Goal: Task Accomplishment & Management: Manage account settings

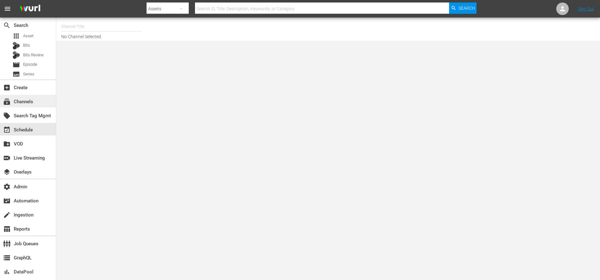
click at [26, 100] on div "subscriptions Channels" at bounding box center [17, 101] width 35 height 6
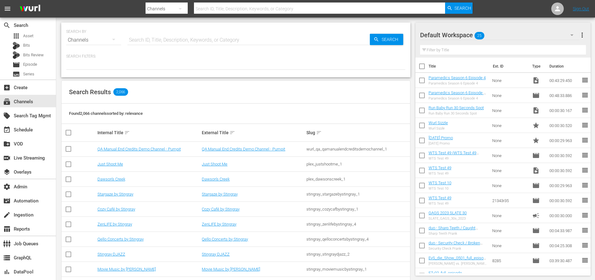
click at [229, 8] on input "text" at bounding box center [320, 8] width 252 height 15
paste input "loveafterlockupwetv"
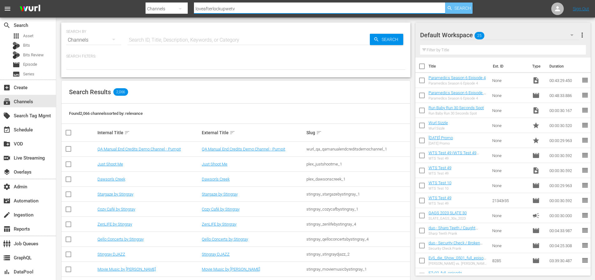
type input "loveafterlockupwetv"
click at [462, 7] on span "Search" at bounding box center [463, 8] width 17 height 11
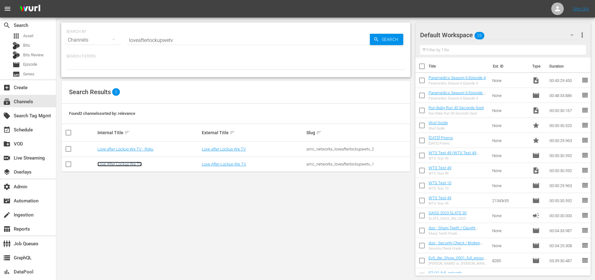
click at [127, 166] on link "Love After Lockup We TV" at bounding box center [120, 164] width 44 height 5
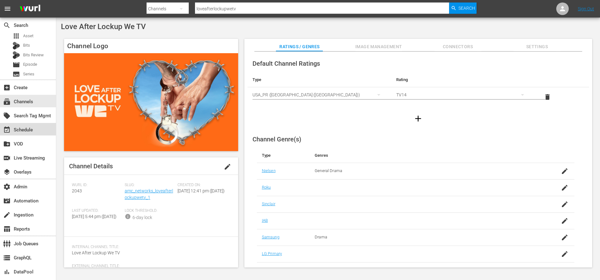
click at [26, 131] on div "event_available Schedule" at bounding box center [17, 129] width 35 height 6
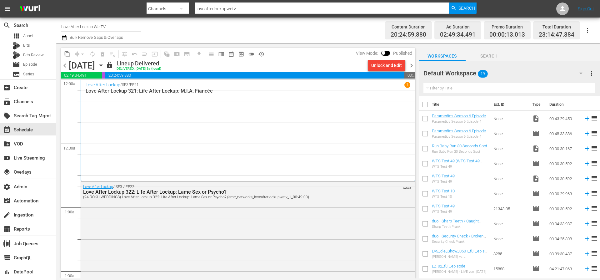
click at [389, 51] on span at bounding box center [385, 53] width 9 height 5
click at [389, 53] on input "checkbox" at bounding box center [383, 54] width 13 height 4
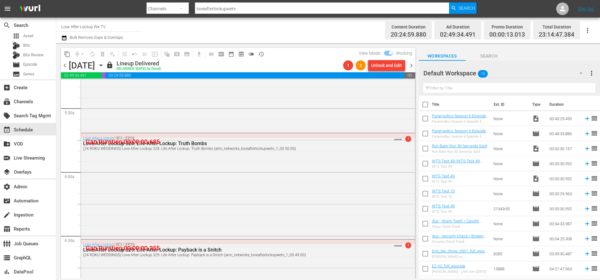
scroll to position [731, 0]
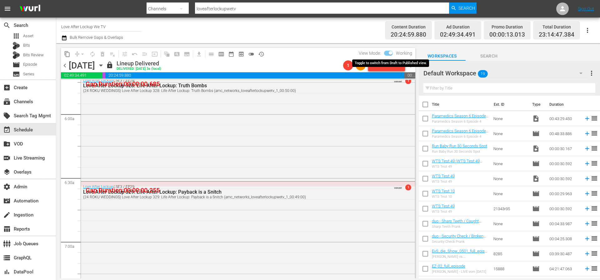
click at [392, 52] on input "checkbox" at bounding box center [390, 54] width 13 height 4
checkbox input "false"
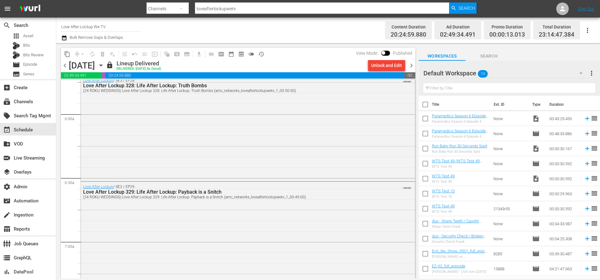
click at [412, 65] on span "chevron_right" at bounding box center [412, 66] width 8 height 8
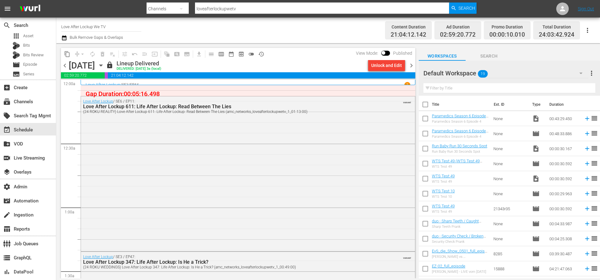
click at [387, 55] on input "checkbox" at bounding box center [383, 54] width 13 height 4
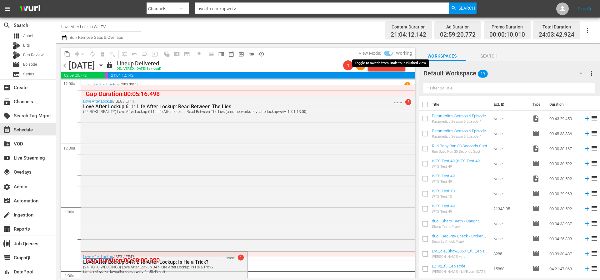
click at [388, 53] on input "checkbox" at bounding box center [390, 54] width 13 height 4
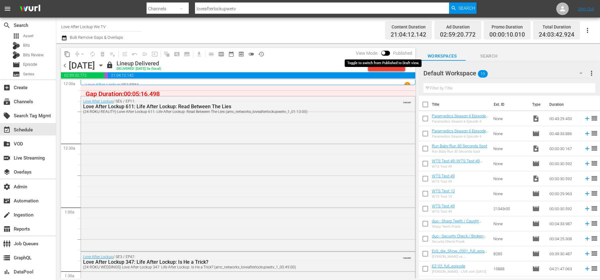
click at [389, 53] on input "checkbox" at bounding box center [383, 54] width 13 height 4
checkbox input "true"
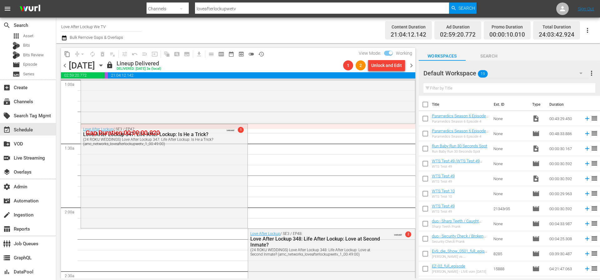
scroll to position [123, 0]
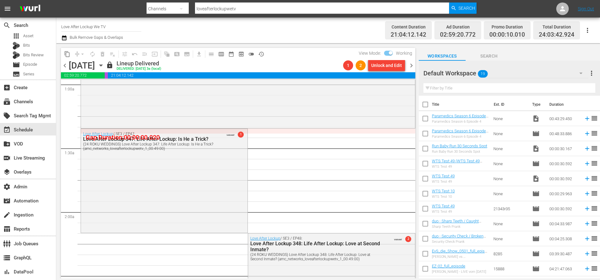
click at [411, 66] on span "chevron_right" at bounding box center [412, 66] width 8 height 8
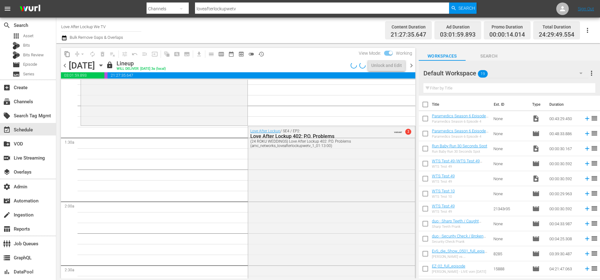
scroll to position [123, 0]
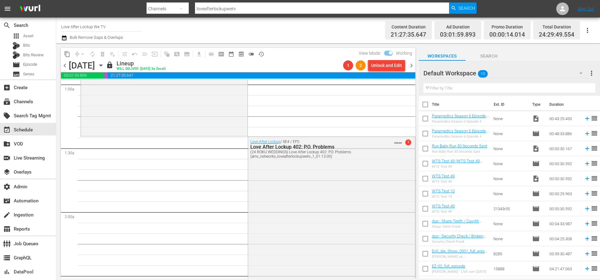
click at [411, 66] on span "chevron_right" at bounding box center [412, 66] width 8 height 8
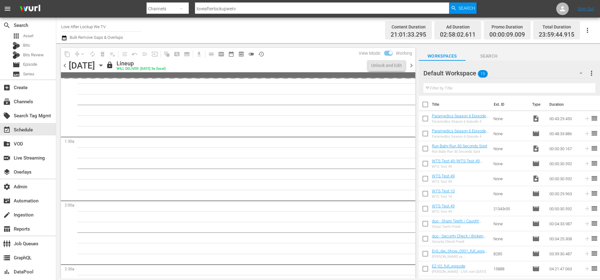
scroll to position [123, 0]
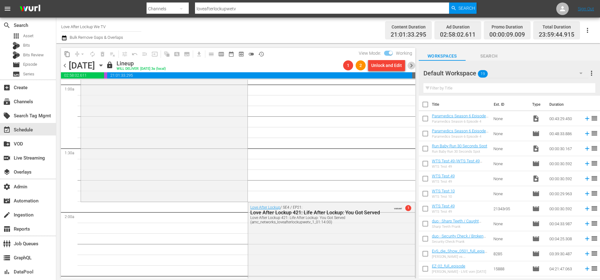
click at [411, 66] on span "chevron_right" at bounding box center [412, 66] width 8 height 8
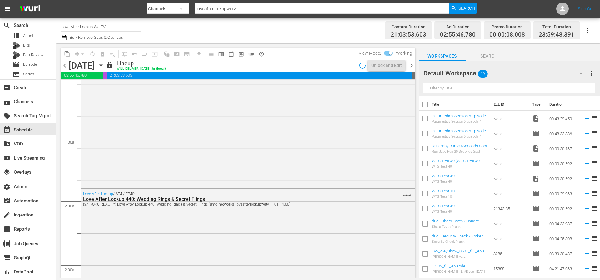
scroll to position [123, 0]
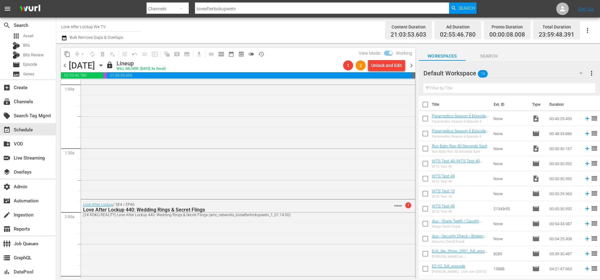
click at [411, 66] on span "chevron_right" at bounding box center [412, 66] width 8 height 8
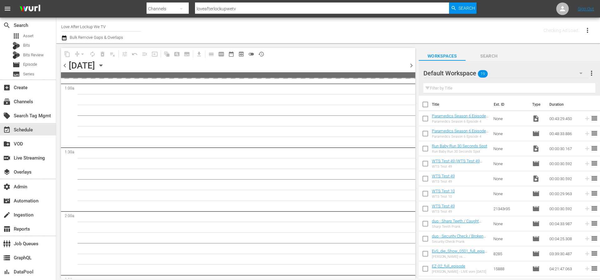
scroll to position [133, 0]
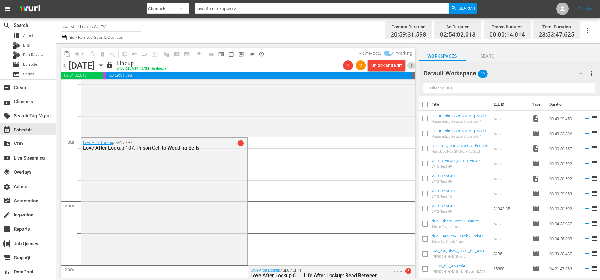
click at [411, 66] on span "chevron_right" at bounding box center [412, 66] width 8 height 8
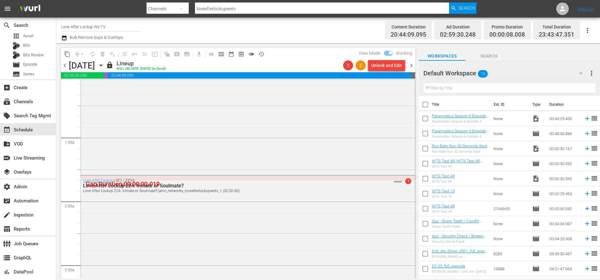
click at [411, 66] on span "chevron_right" at bounding box center [412, 66] width 8 height 8
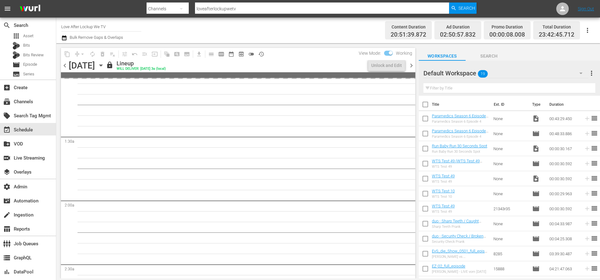
scroll to position [123, 0]
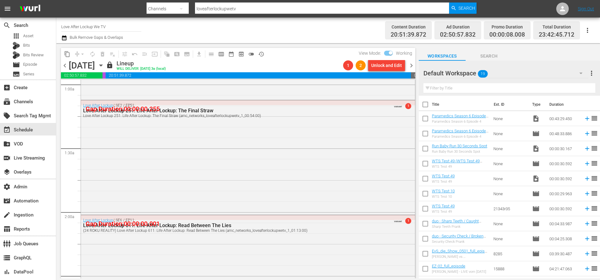
click at [412, 66] on span "chevron_right" at bounding box center [412, 66] width 8 height 8
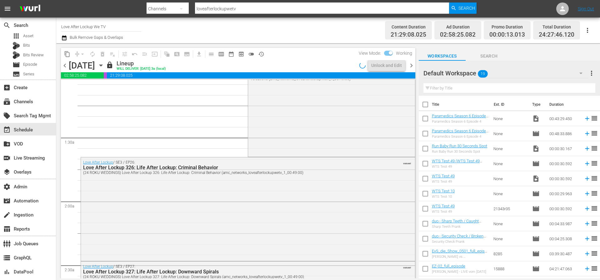
scroll to position [123, 0]
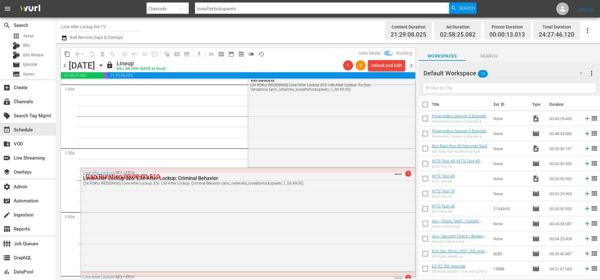
click at [412, 66] on span "chevron_right" at bounding box center [412, 66] width 8 height 8
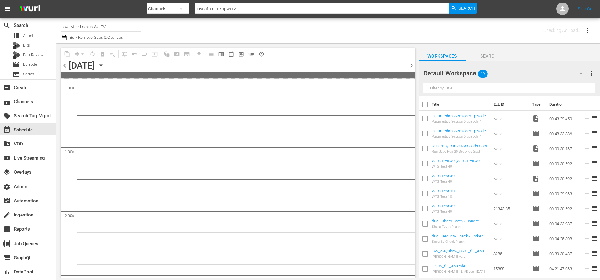
scroll to position [133, 0]
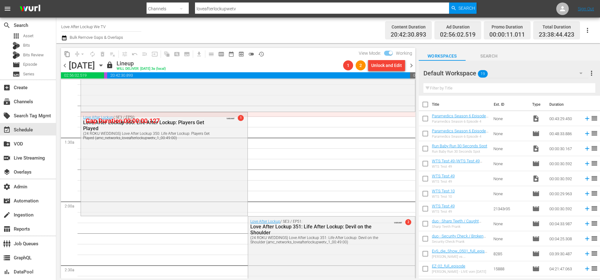
click at [412, 66] on span "chevron_right" at bounding box center [412, 66] width 8 height 8
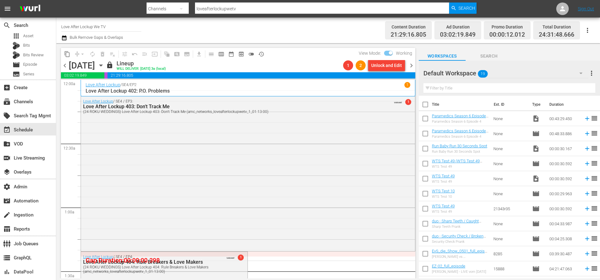
click at [414, 65] on span "chevron_right" at bounding box center [412, 66] width 8 height 8
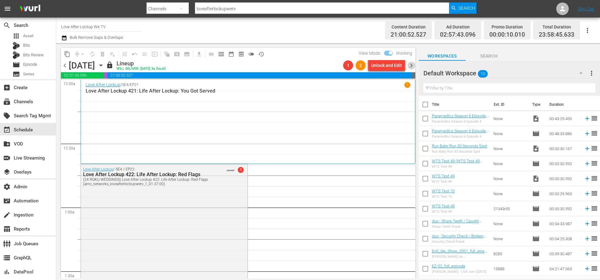
click at [414, 65] on span "chevron_right" at bounding box center [412, 66] width 8 height 8
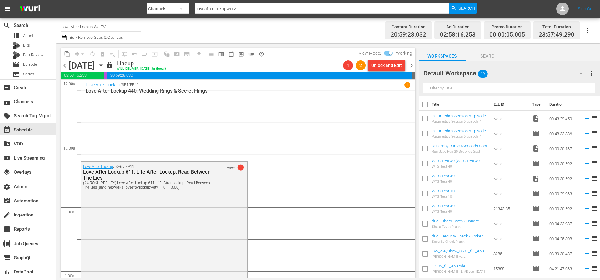
click at [414, 65] on span "chevron_right" at bounding box center [412, 66] width 8 height 8
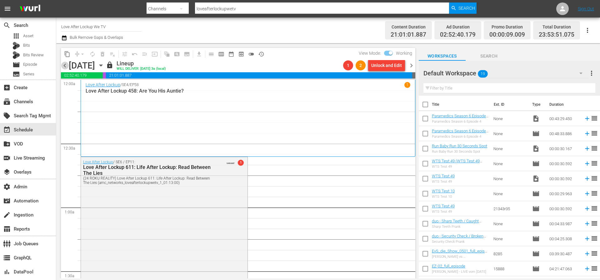
click at [65, 66] on span "chevron_left" at bounding box center [65, 66] width 8 height 8
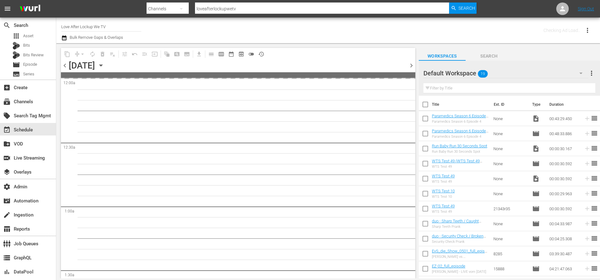
click at [65, 66] on span "chevron_left" at bounding box center [65, 66] width 8 height 8
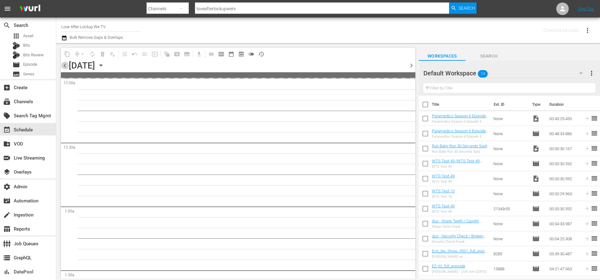
click at [65, 66] on span "chevron_left" at bounding box center [65, 66] width 8 height 8
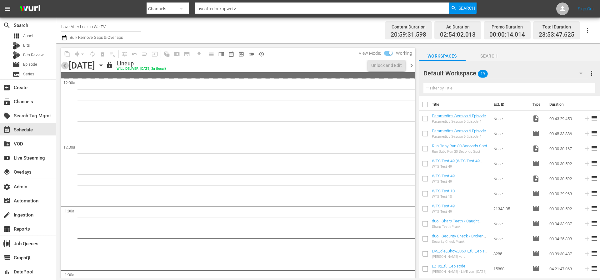
click at [65, 66] on span "chevron_left" at bounding box center [65, 66] width 8 height 8
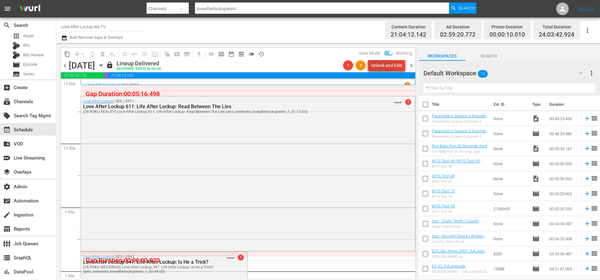
click at [383, 66] on div "Unlock and Edit" at bounding box center [386, 65] width 31 height 11
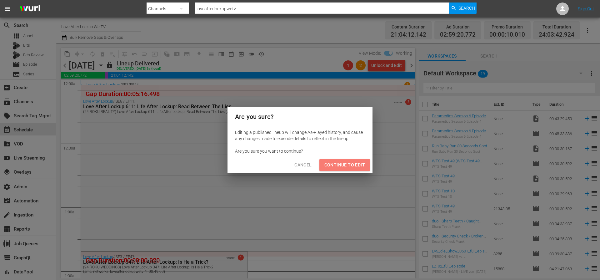
click at [356, 163] on span "Continue to Edit" at bounding box center [344, 165] width 41 height 8
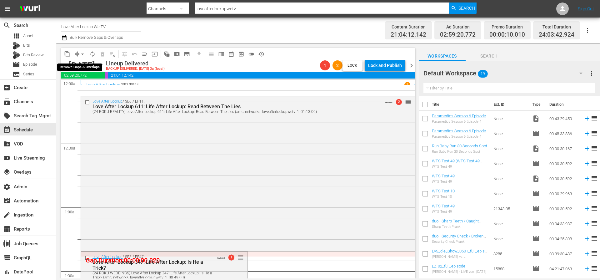
click at [78, 53] on button "arrow_drop_down" at bounding box center [83, 54] width 10 height 10
click at [73, 67] on li "Align to Midnight" at bounding box center [83, 67] width 66 height 10
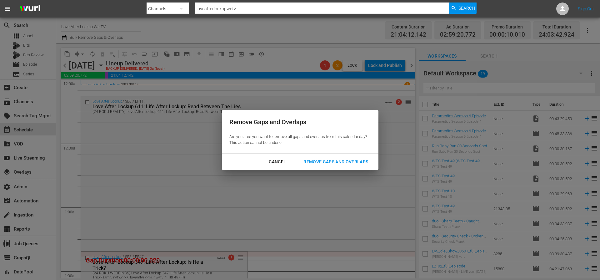
click at [334, 164] on div "Remove Gaps and Overlaps" at bounding box center [335, 162] width 75 height 8
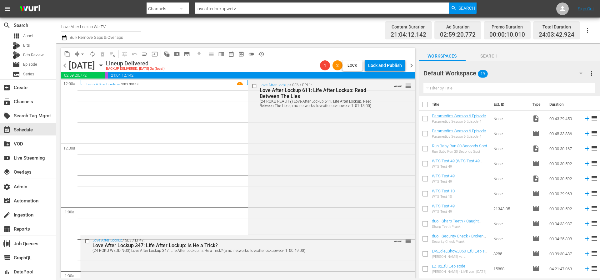
click at [410, 66] on span "chevron_right" at bounding box center [412, 66] width 8 height 8
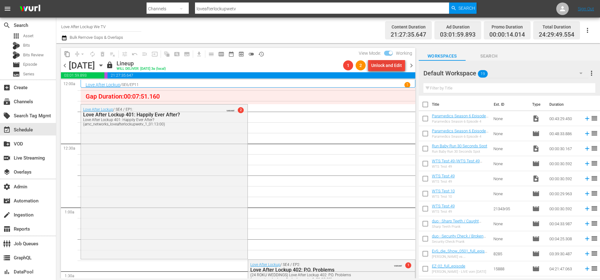
click at [371, 64] on button "Unlock and Edit" at bounding box center [386, 65] width 37 height 11
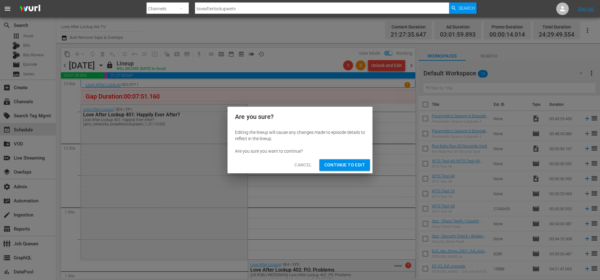
click at [348, 163] on span "Continue to Edit" at bounding box center [344, 165] width 41 height 8
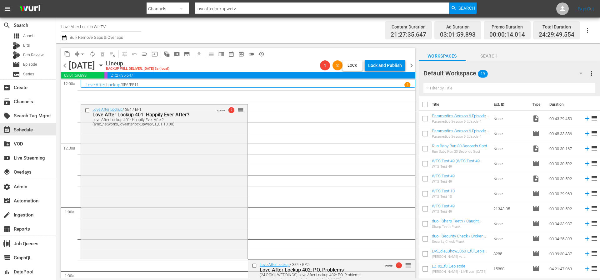
click at [77, 54] on span "compress" at bounding box center [77, 54] width 6 height 6
click at [76, 55] on span "compress" at bounding box center [77, 54] width 6 height 6
click at [83, 54] on span "arrow_drop_down" at bounding box center [82, 54] width 6 height 6
click at [75, 85] on li "Align to End of Previous Day" at bounding box center [83, 87] width 66 height 10
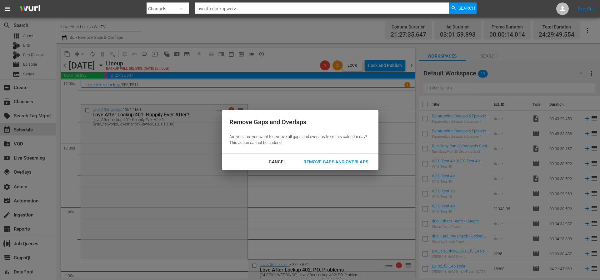
click at [323, 160] on div "Remove Gaps and Overlaps" at bounding box center [335, 162] width 75 height 8
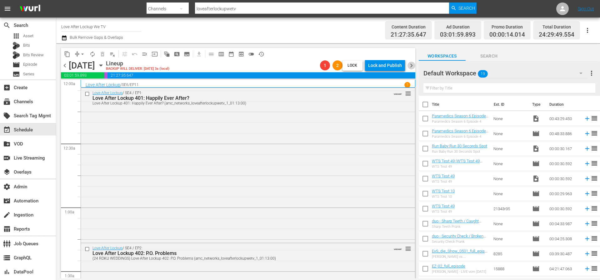
click at [414, 64] on span "chevron_right" at bounding box center [412, 66] width 8 height 8
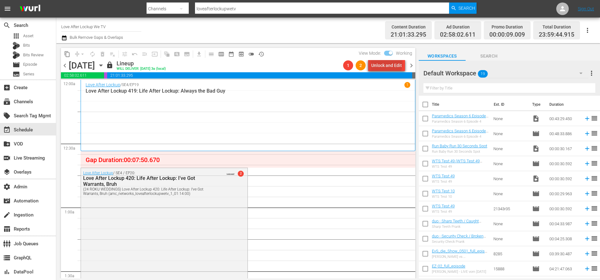
click at [388, 63] on div "Unlock and Edit" at bounding box center [386, 65] width 31 height 11
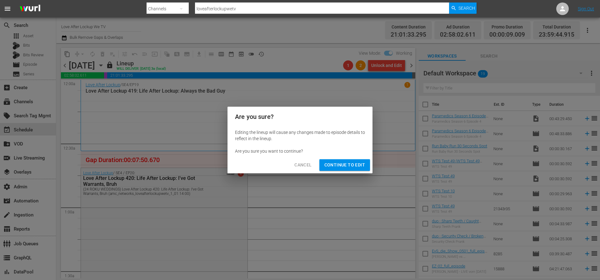
click at [343, 165] on span "Continue to Edit" at bounding box center [344, 165] width 41 height 8
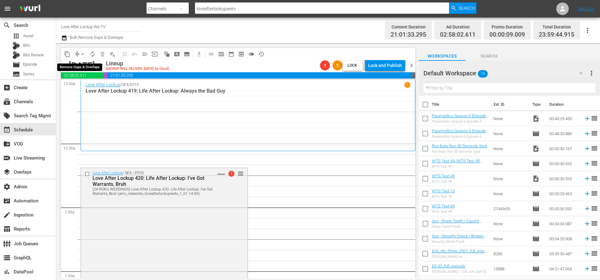
click at [83, 54] on span "arrow_drop_down" at bounding box center [82, 54] width 6 height 6
click at [80, 87] on li "Align to End of Previous Day" at bounding box center [83, 87] width 66 height 10
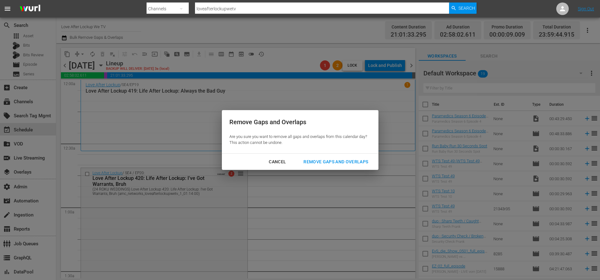
click at [318, 162] on div "Remove Gaps and Overlaps" at bounding box center [335, 162] width 75 height 8
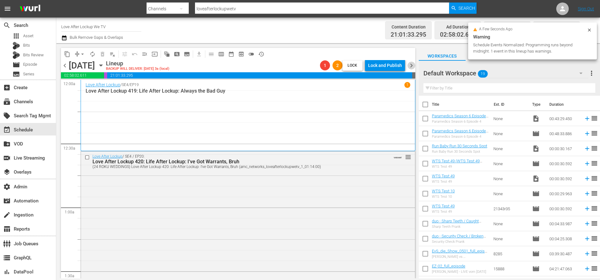
click at [410, 66] on span "chevron_right" at bounding box center [412, 66] width 8 height 8
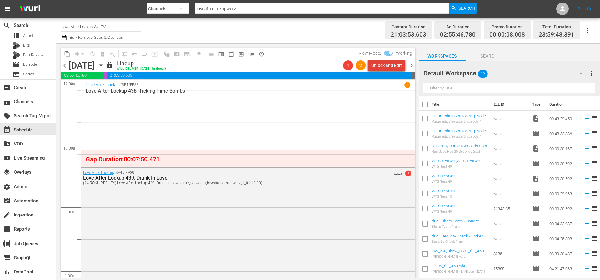
click at [391, 66] on div "Unlock and Edit" at bounding box center [386, 65] width 31 height 11
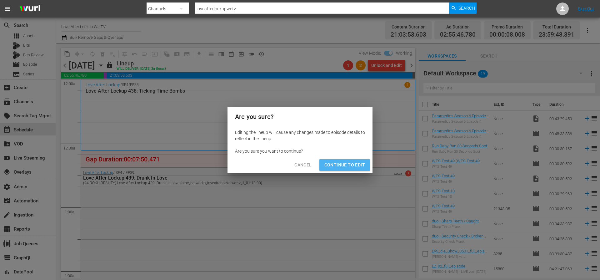
click at [348, 166] on span "Continue to Edit" at bounding box center [344, 165] width 41 height 8
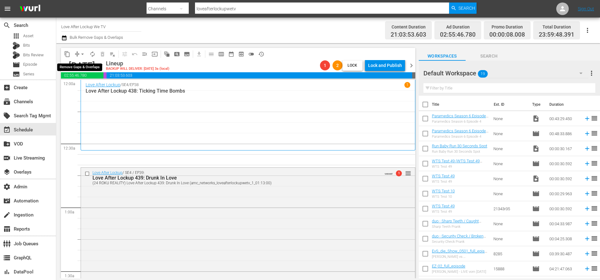
click at [82, 54] on span "arrow_drop_down" at bounding box center [82, 54] width 6 height 6
click at [83, 87] on li "Align to End of Previous Day" at bounding box center [83, 87] width 66 height 10
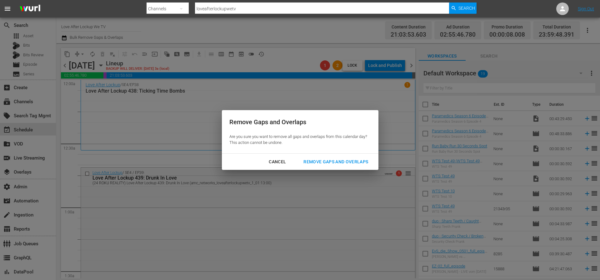
click at [327, 165] on button "Remove Gaps and Overlaps" at bounding box center [336, 162] width 80 height 12
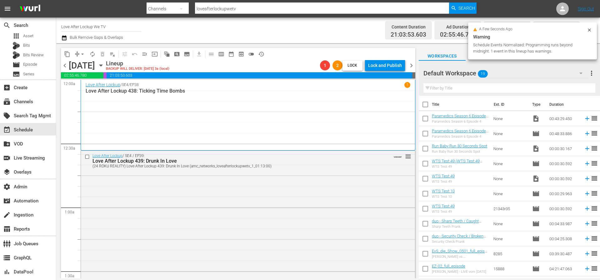
click at [411, 65] on span "chevron_right" at bounding box center [412, 66] width 8 height 8
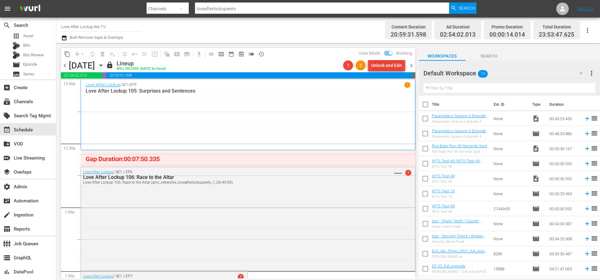
click at [387, 68] on div "Unlock and Edit" at bounding box center [386, 65] width 31 height 11
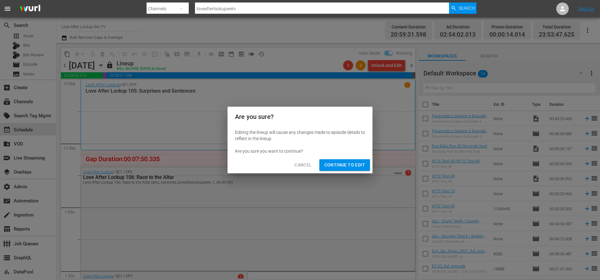
click at [338, 165] on span "Continue to Edit" at bounding box center [344, 165] width 41 height 8
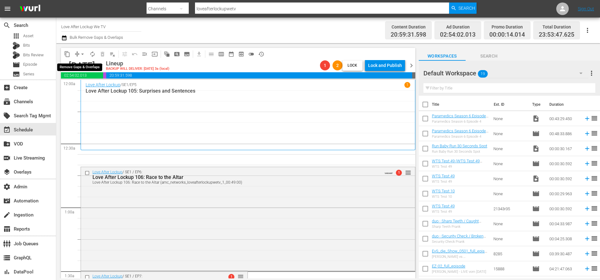
click at [82, 54] on span "arrow_drop_down" at bounding box center [82, 54] width 6 height 6
click at [74, 88] on li "Align to End of Previous Day" at bounding box center [83, 87] width 66 height 10
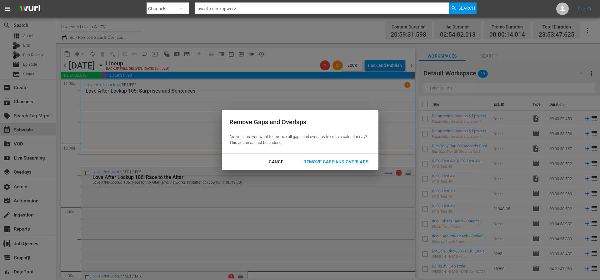
click at [339, 164] on div "Remove Gaps and Overlaps" at bounding box center [335, 162] width 75 height 8
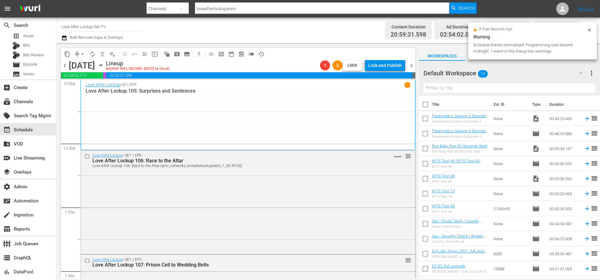
click at [412, 64] on span "chevron_right" at bounding box center [412, 66] width 8 height 8
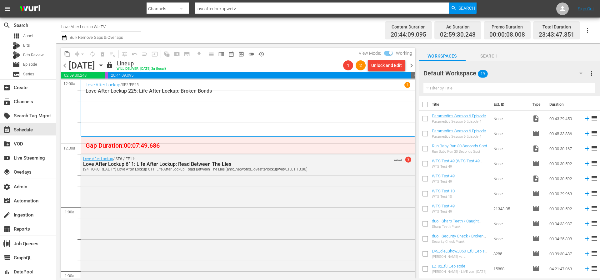
click at [385, 66] on div "Unlock and Edit" at bounding box center [386, 65] width 31 height 11
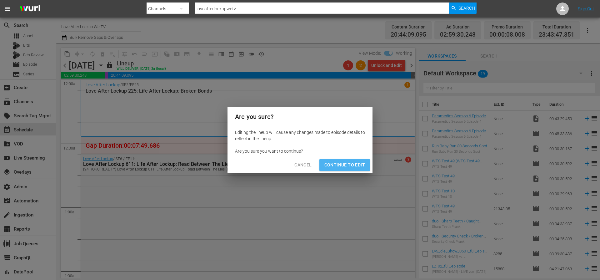
click at [351, 166] on span "Continue to Edit" at bounding box center [344, 165] width 41 height 8
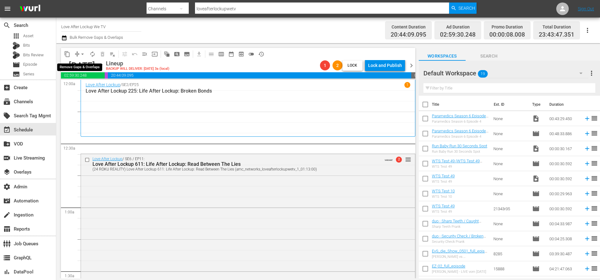
click at [82, 54] on span "arrow_drop_down" at bounding box center [82, 54] width 6 height 6
click at [89, 87] on li "Align to End of Previous Day" at bounding box center [83, 87] width 66 height 10
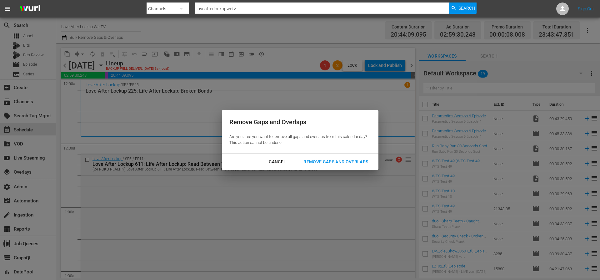
click at [324, 163] on div "Remove Gaps and Overlaps" at bounding box center [335, 162] width 75 height 8
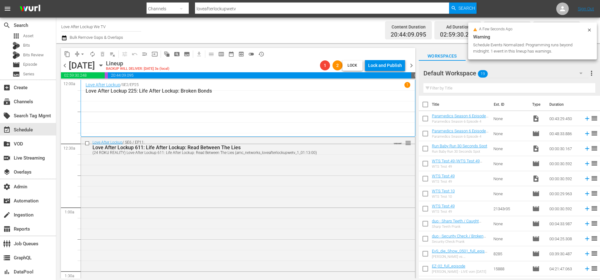
click at [64, 66] on span "chevron_left" at bounding box center [65, 66] width 8 height 8
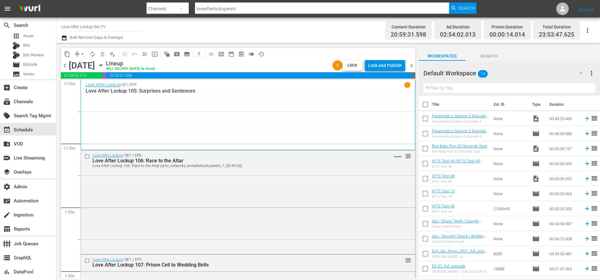
click at [64, 66] on span "chevron_left" at bounding box center [65, 66] width 8 height 8
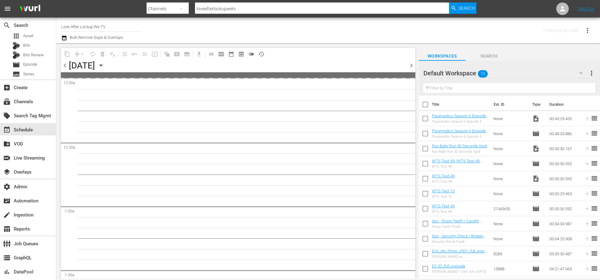
click at [64, 66] on span "chevron_left" at bounding box center [65, 66] width 8 height 8
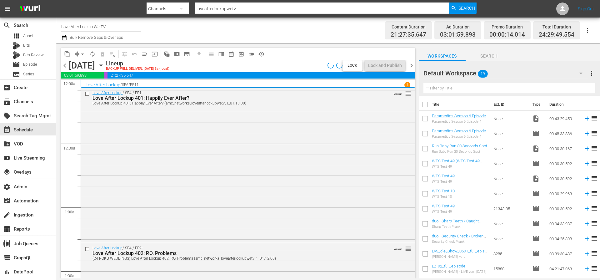
click at [64, 66] on span "chevron_left" at bounding box center [65, 66] width 8 height 8
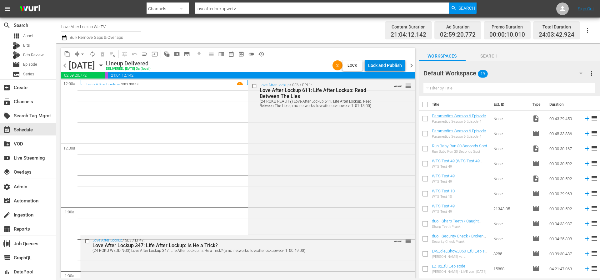
click at [388, 68] on div "Lock and Publish" at bounding box center [385, 65] width 34 height 11
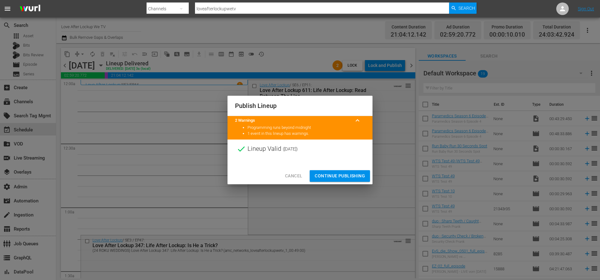
click at [354, 173] on span "Continue Publishing" at bounding box center [340, 176] width 50 height 8
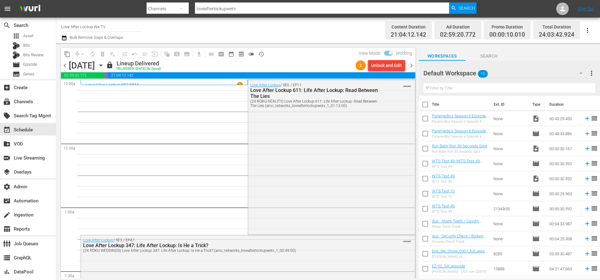
click at [410, 66] on span "chevron_right" at bounding box center [412, 66] width 8 height 8
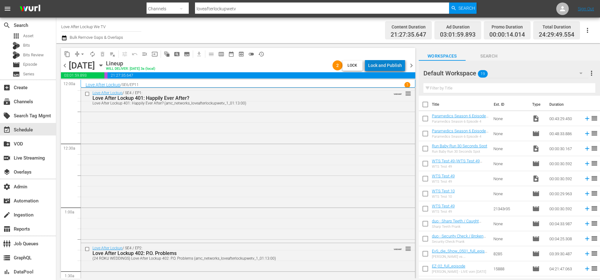
click at [400, 64] on div "Lock and Publish" at bounding box center [385, 65] width 34 height 11
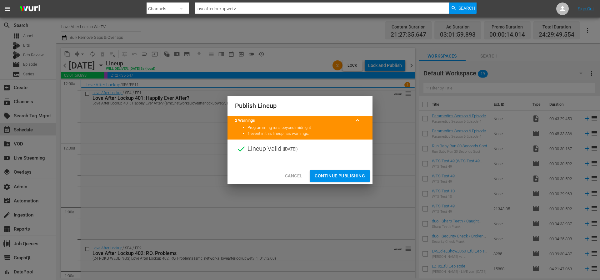
click at [357, 173] on span "Continue Publishing" at bounding box center [340, 176] width 50 height 8
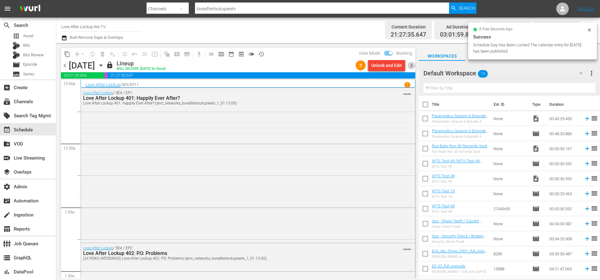
click at [412, 65] on span "chevron_right" at bounding box center [412, 66] width 8 height 8
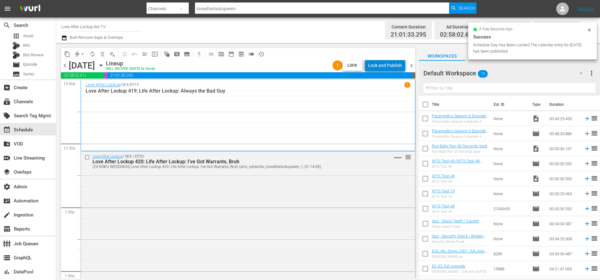
click at [394, 67] on div "Lock and Publish" at bounding box center [385, 65] width 34 height 11
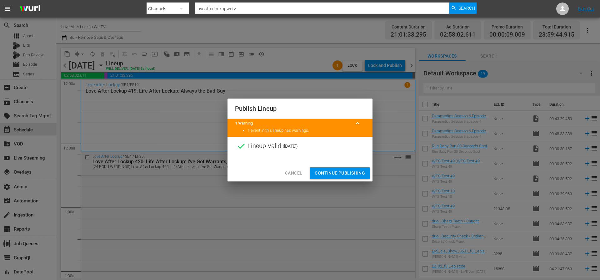
click at [347, 173] on span "Continue Publishing" at bounding box center [340, 173] width 50 height 8
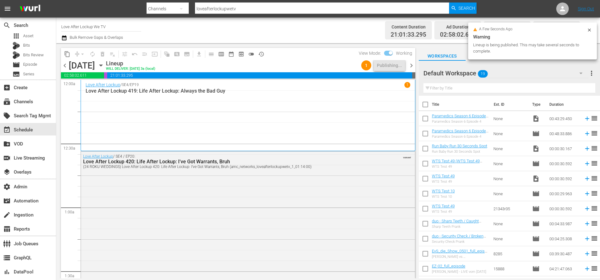
click at [411, 66] on span "chevron_right" at bounding box center [412, 66] width 8 height 8
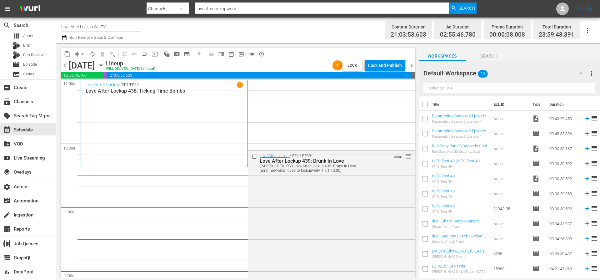
click at [394, 68] on div "Lock and Publish" at bounding box center [385, 65] width 34 height 11
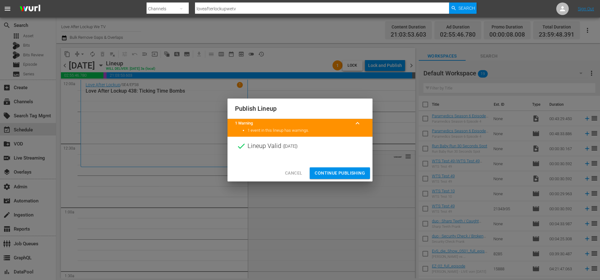
click at [346, 171] on span "Continue Publishing" at bounding box center [340, 173] width 50 height 8
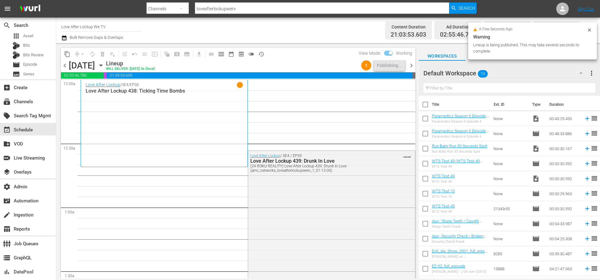
click at [411, 67] on span "chevron_right" at bounding box center [412, 66] width 8 height 8
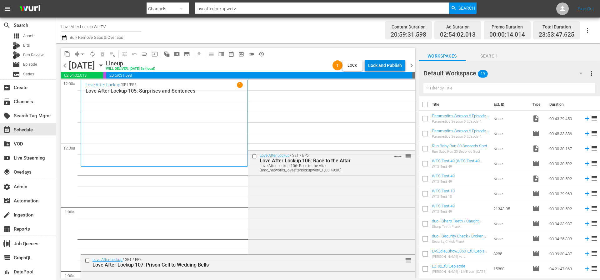
click at [400, 67] on div "Lock and Publish" at bounding box center [385, 65] width 34 height 11
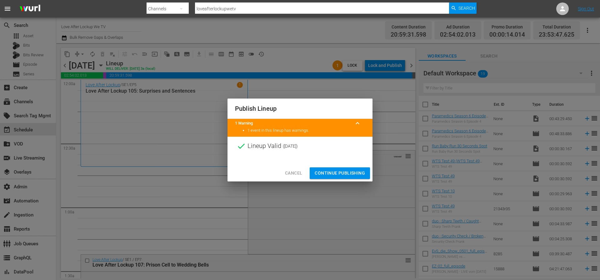
click at [346, 171] on span "Continue Publishing" at bounding box center [340, 173] width 50 height 8
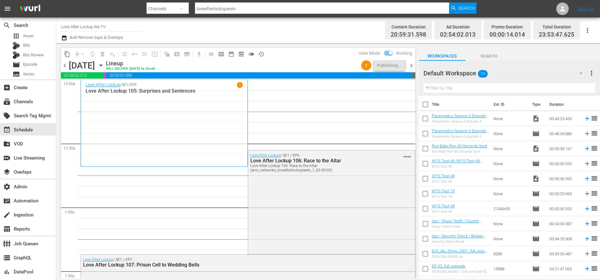
click at [410, 66] on span "chevron_right" at bounding box center [412, 66] width 8 height 8
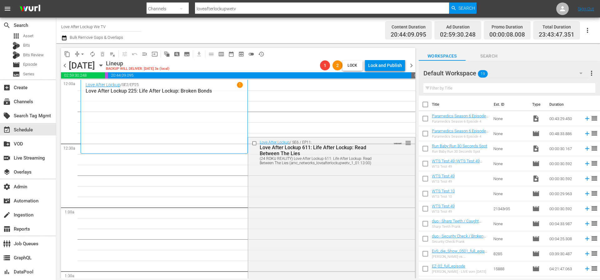
click at [411, 65] on span "chevron_right" at bounding box center [412, 66] width 8 height 8
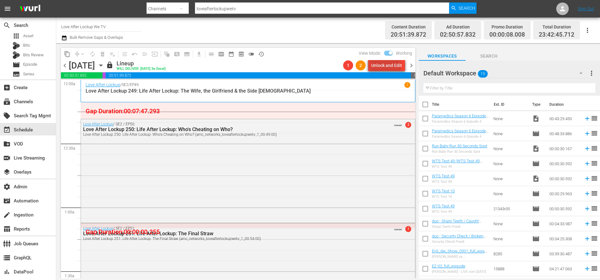
click at [384, 68] on div "Unlock and Edit" at bounding box center [386, 65] width 31 height 11
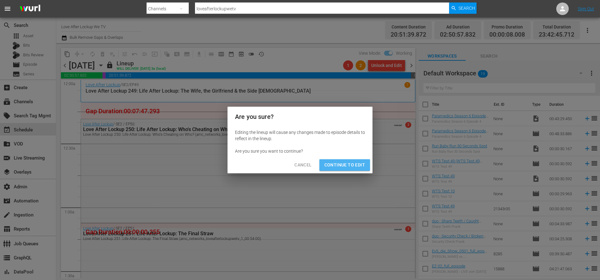
click at [359, 168] on span "Continue to Edit" at bounding box center [344, 165] width 41 height 8
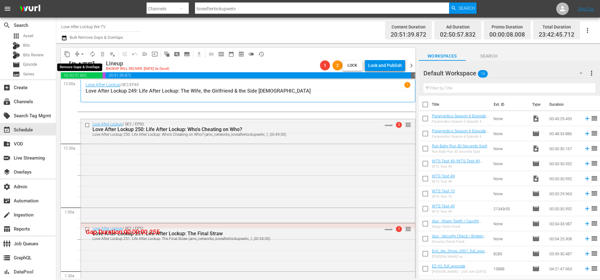
click at [83, 55] on span "arrow_drop_down" at bounding box center [82, 54] width 6 height 6
click at [85, 86] on li "Align to End of Previous Day" at bounding box center [83, 87] width 66 height 10
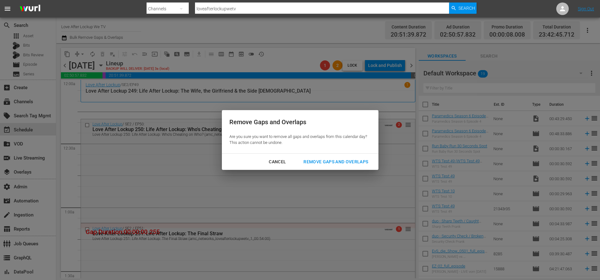
click at [316, 162] on div "Remove Gaps and Overlaps" at bounding box center [335, 162] width 75 height 8
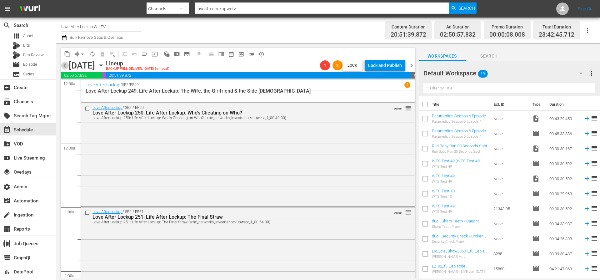
click at [61, 67] on span "chevron_left" at bounding box center [65, 66] width 8 height 8
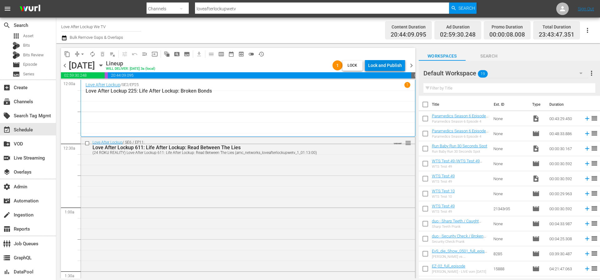
click at [394, 67] on div "Lock and Publish" at bounding box center [385, 65] width 34 height 11
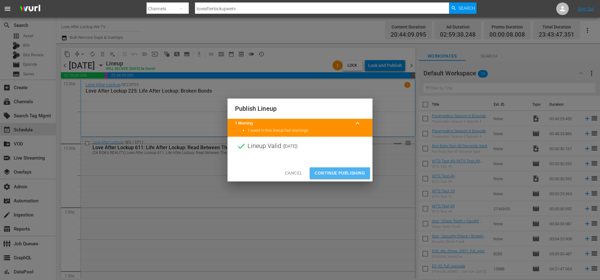
click at [349, 173] on span "Continue Publishing" at bounding box center [340, 173] width 50 height 8
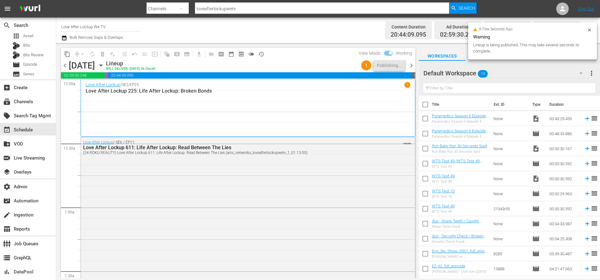
click at [413, 66] on span "chevron_right" at bounding box center [412, 66] width 8 height 8
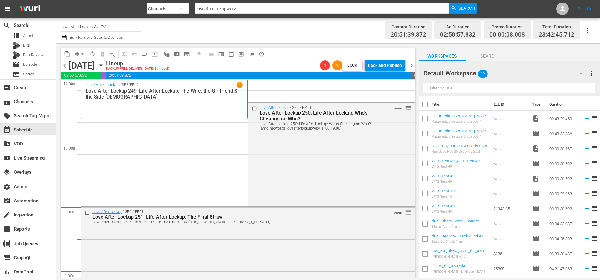
click at [413, 66] on span "chevron_right" at bounding box center [412, 66] width 8 height 8
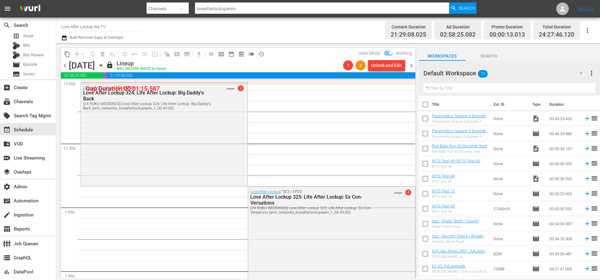
click at [387, 67] on div "Unlock and Edit" at bounding box center [386, 65] width 31 height 11
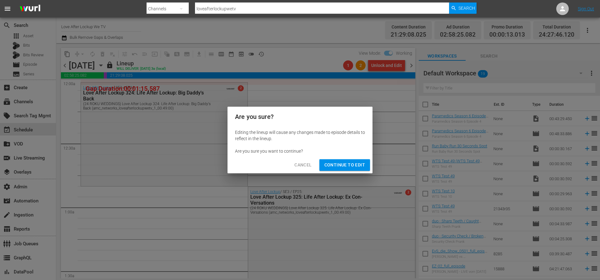
click at [348, 163] on span "Continue to Edit" at bounding box center [344, 165] width 41 height 8
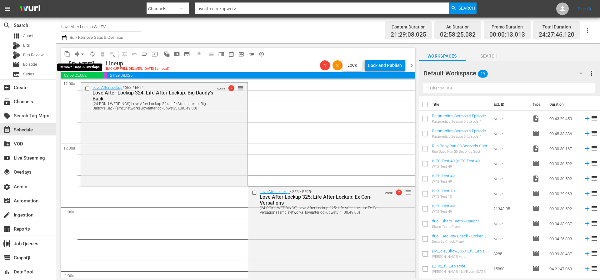
click at [83, 55] on span "arrow_drop_down" at bounding box center [82, 54] width 6 height 6
click at [286, 62] on div "Lineup BACKUP WILL DELIVER: 10/1 @ 3a (local)" at bounding box center [212, 65] width 212 height 11
click at [66, 66] on span "chevron_left" at bounding box center [65, 66] width 8 height 8
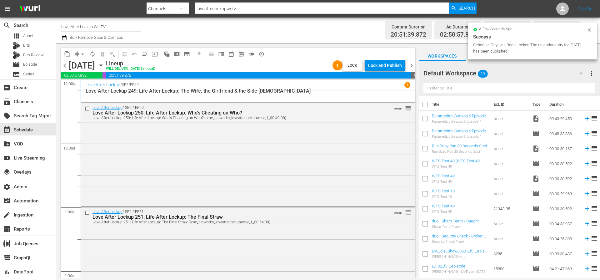
click at [412, 66] on span "chevron_right" at bounding box center [412, 66] width 8 height 8
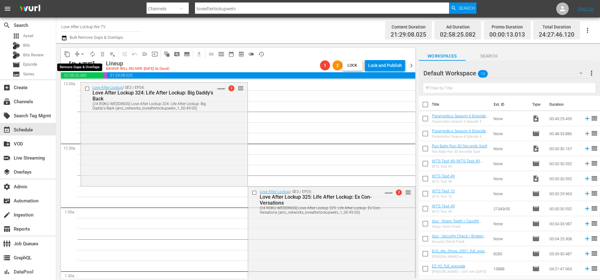
click at [84, 55] on span "arrow_drop_down" at bounding box center [82, 54] width 6 height 6
click at [87, 65] on li "Align to Midnight" at bounding box center [83, 67] width 52 height 10
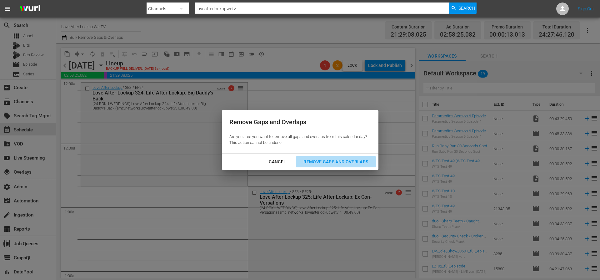
click at [339, 162] on div "Remove Gaps and Overlaps" at bounding box center [335, 162] width 75 height 8
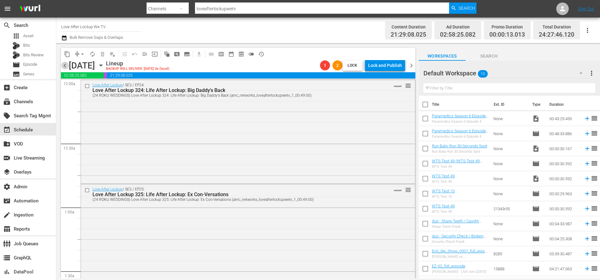
click at [66, 66] on span "chevron_left" at bounding box center [65, 66] width 8 height 8
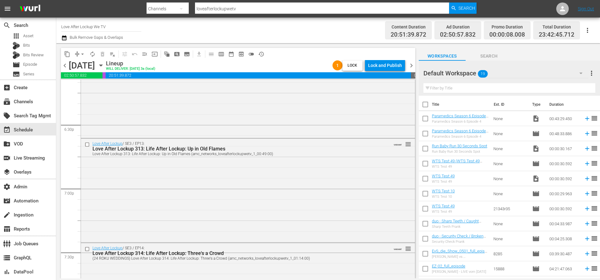
scroll to position [2862, 0]
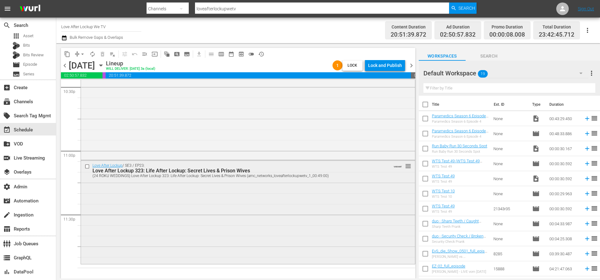
click at [332, 250] on div "Love After Lockup / SE3 / EP23: Love After Lockup 323: Life After Lockup: Secre…" at bounding box center [248, 211] width 334 height 102
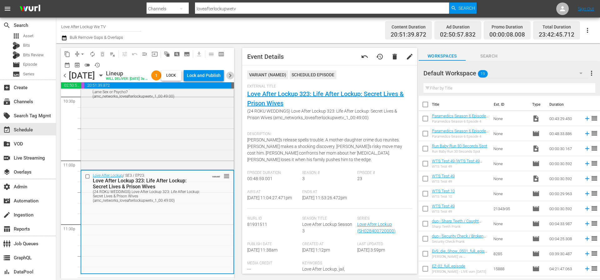
click at [234, 79] on span "chevron_right" at bounding box center [230, 76] width 8 height 8
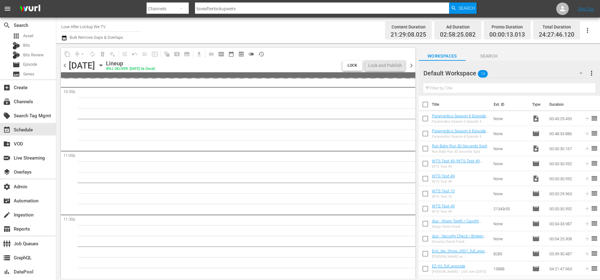
scroll to position [2841, 0]
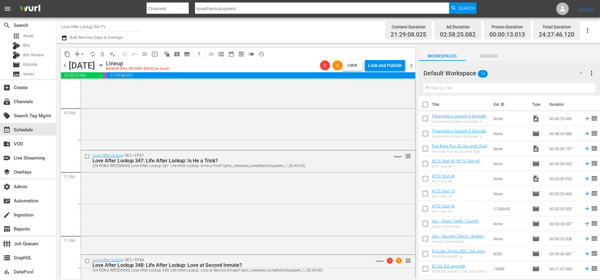
click at [412, 67] on span "chevron_right" at bounding box center [412, 66] width 8 height 8
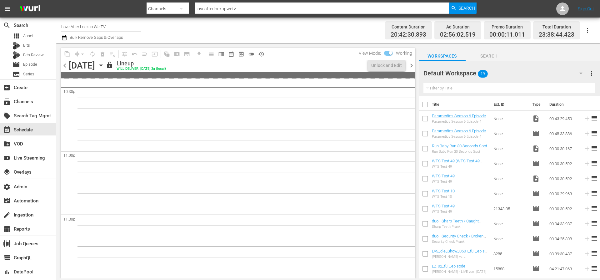
scroll to position [2820, 0]
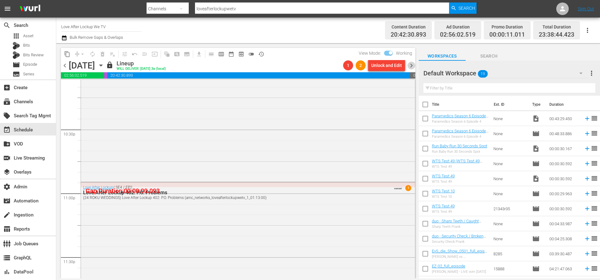
click at [412, 67] on span "chevron_right" at bounding box center [412, 66] width 8 height 8
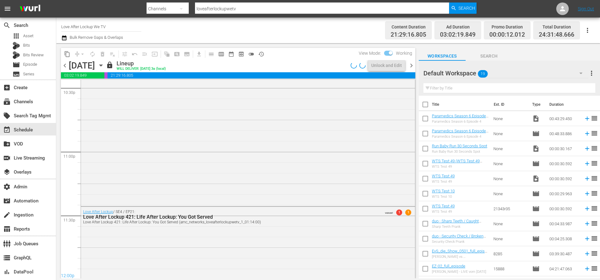
scroll to position [2862, 0]
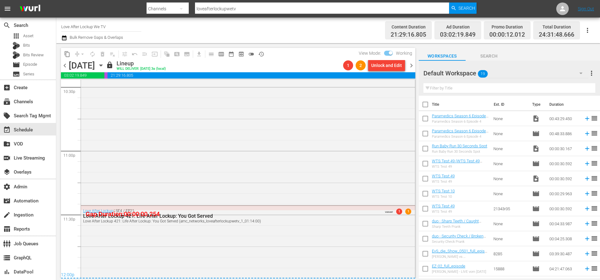
click at [412, 67] on span "chevron_right" at bounding box center [412, 66] width 8 height 8
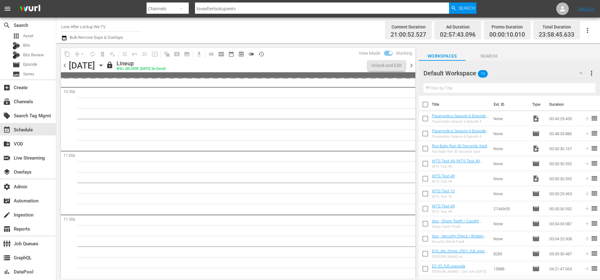
scroll to position [2851, 0]
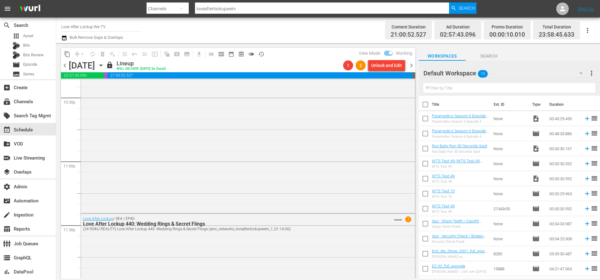
click at [413, 66] on span "chevron_right" at bounding box center [412, 66] width 8 height 8
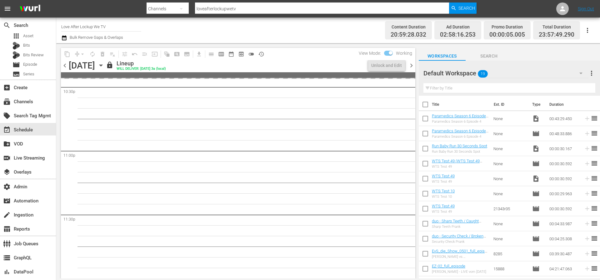
scroll to position [2851, 0]
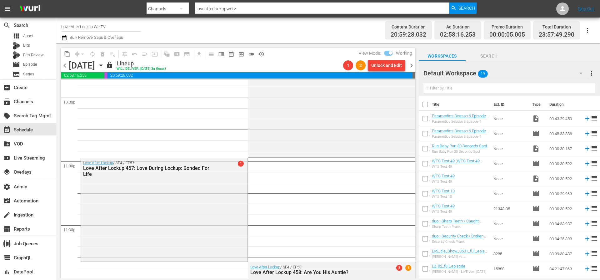
click at [65, 67] on span "chevron_left" at bounding box center [65, 66] width 8 height 8
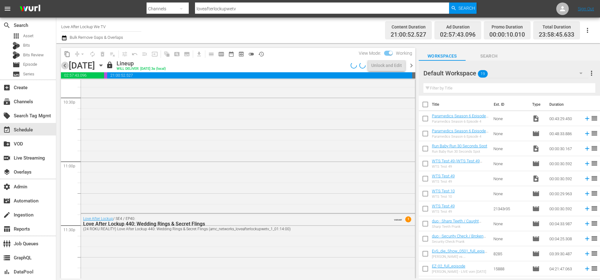
click at [65, 67] on span "chevron_left" at bounding box center [65, 66] width 8 height 8
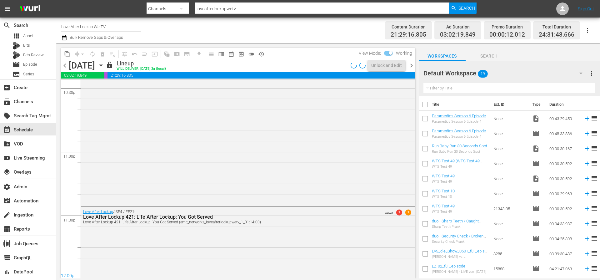
scroll to position [2862, 0]
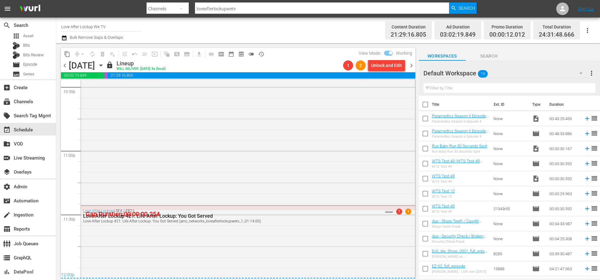
click at [65, 67] on span "chevron_left" at bounding box center [65, 66] width 8 height 8
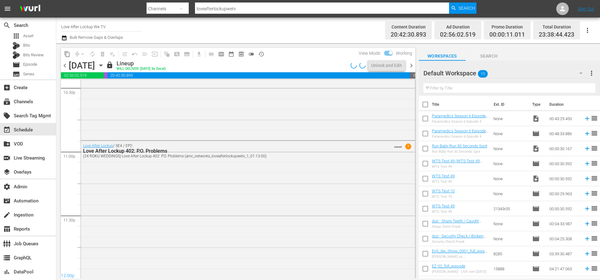
scroll to position [2820, 0]
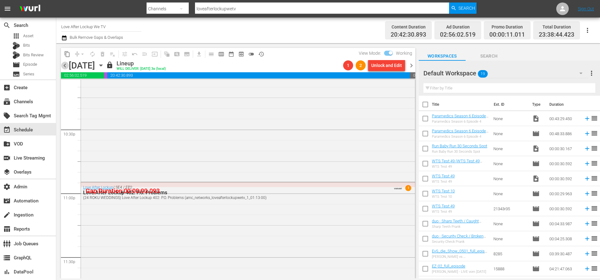
click at [64, 67] on span "chevron_left" at bounding box center [65, 66] width 8 height 8
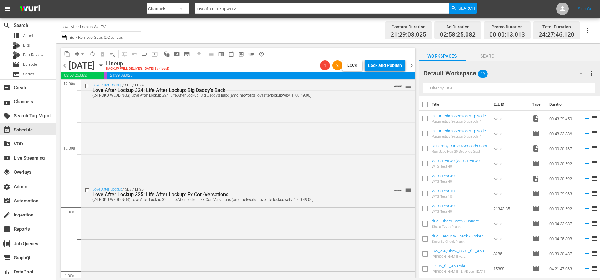
click at [66, 69] on div "chevron_left Thursday, October 2nd October 2nd Lineup BACKUP WILL DELIVER: 10/1…" at bounding box center [238, 66] width 354 height 12
click at [65, 66] on span "chevron_left" at bounding box center [65, 66] width 8 height 8
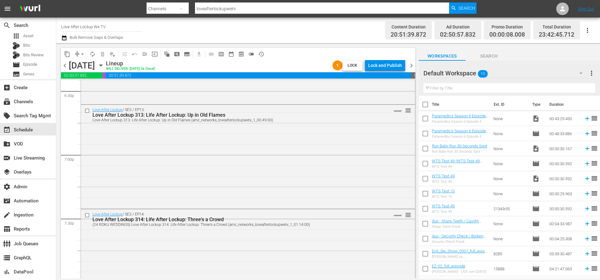
scroll to position [2862, 0]
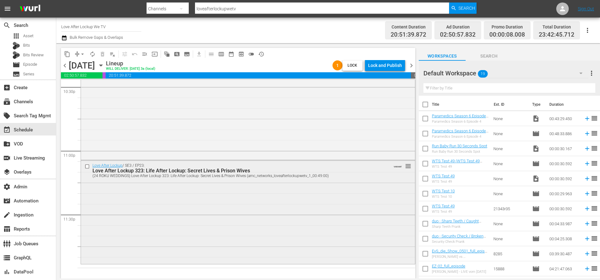
click at [376, 255] on div "Love After Lockup / SE3 / EP23: Love After Lockup 323: Life After Lockup: Secre…" at bounding box center [248, 211] width 334 height 102
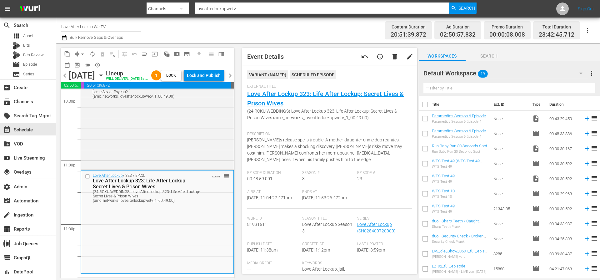
click at [234, 79] on span "chevron_right" at bounding box center [230, 76] width 8 height 8
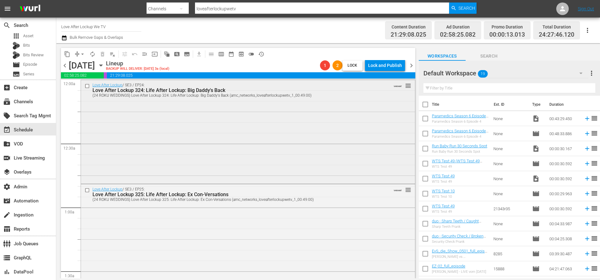
click at [311, 102] on div "Love After Lockup / SE3 / EP24: Love After Lockup 324: Life After Lockup: Big D…" at bounding box center [248, 131] width 334 height 102
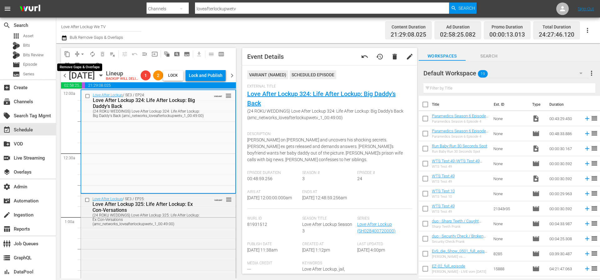
click at [82, 54] on span "arrow_drop_down" at bounding box center [82, 54] width 6 height 6
click at [78, 65] on span "preview_outlined" at bounding box center [77, 65] width 6 height 6
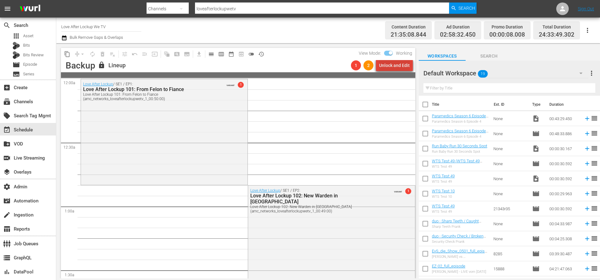
click at [405, 66] on div "Unlock and Edit" at bounding box center [394, 65] width 31 height 11
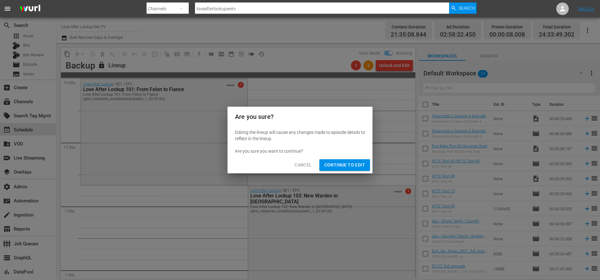
click at [356, 164] on span "Continue to Edit" at bounding box center [344, 165] width 41 height 8
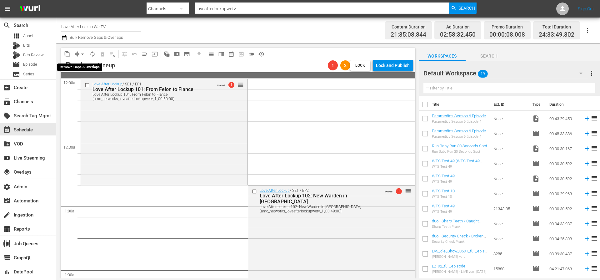
click at [83, 54] on span "arrow_drop_down" at bounding box center [82, 54] width 6 height 6
click at [82, 65] on li "Align to Midnight" at bounding box center [83, 67] width 52 height 10
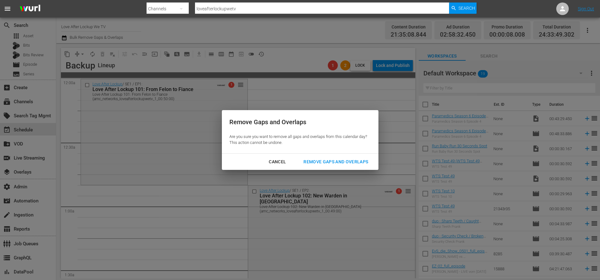
click at [277, 162] on div "Cancel" at bounding box center [277, 162] width 27 height 8
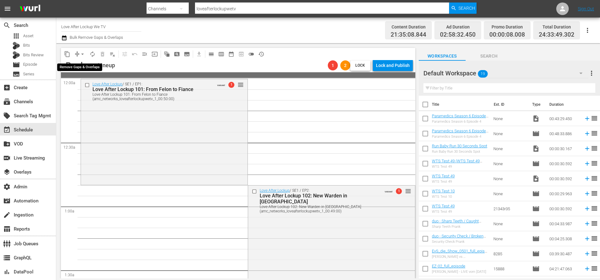
click at [82, 55] on span "arrow_drop_down" at bounding box center [82, 54] width 6 height 6
click at [82, 68] on li "Align to Midnight" at bounding box center [83, 67] width 52 height 10
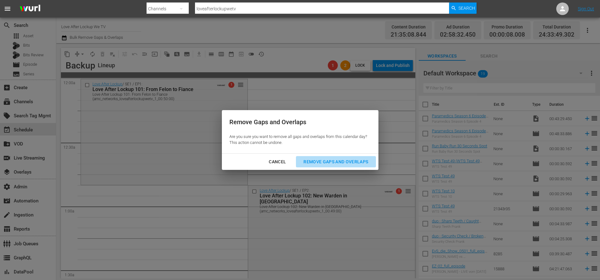
click at [325, 163] on div "Remove Gaps and Overlaps" at bounding box center [335, 162] width 75 height 8
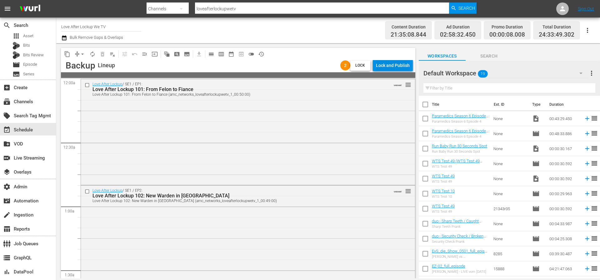
click at [402, 66] on div "Lock and Publish" at bounding box center [393, 65] width 34 height 11
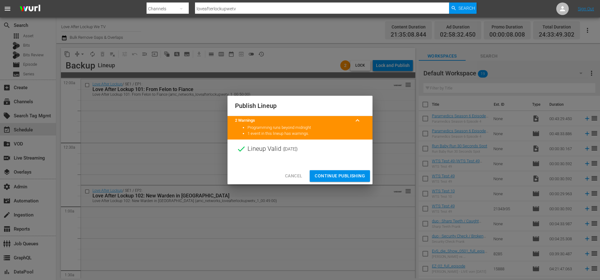
click at [339, 172] on span "Continue Publishing" at bounding box center [340, 176] width 50 height 8
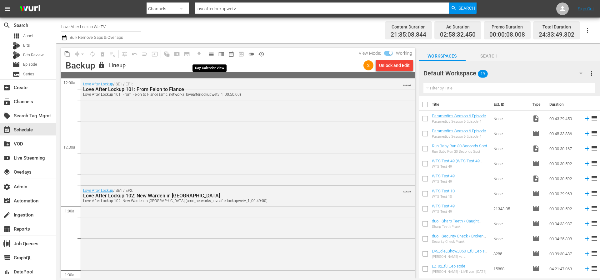
click at [212, 54] on span "calendar_view_day_outlined" at bounding box center [211, 54] width 6 height 6
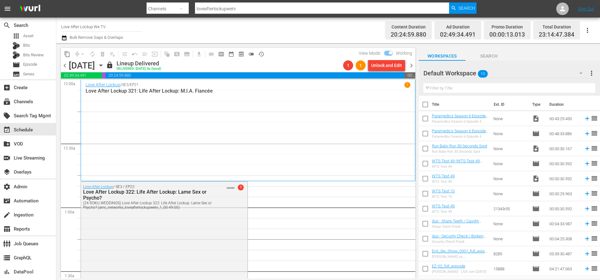
click at [415, 66] on span "chevron_right" at bounding box center [412, 66] width 8 height 8
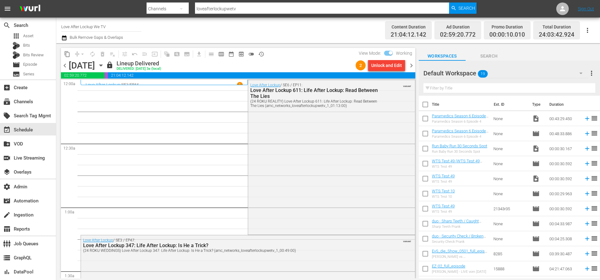
click at [415, 66] on span "chevron_right" at bounding box center [412, 66] width 8 height 8
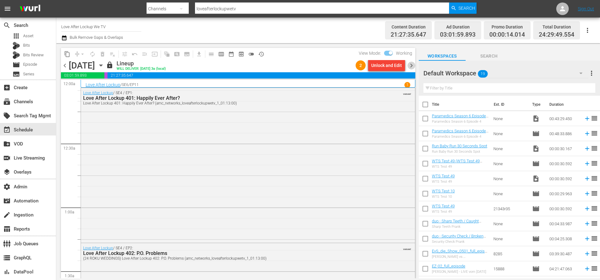
click at [415, 66] on span "chevron_right" at bounding box center [412, 66] width 8 height 8
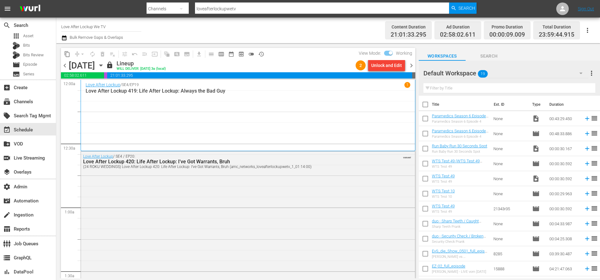
click at [415, 66] on span "chevron_right" at bounding box center [412, 66] width 8 height 8
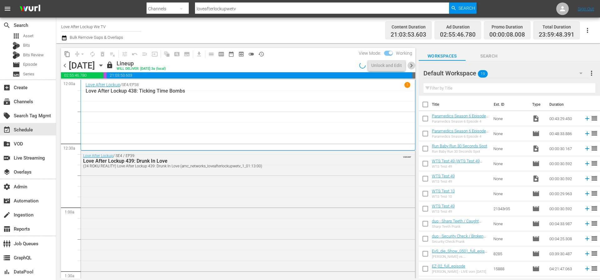
click at [415, 66] on span "chevron_right" at bounding box center [412, 66] width 8 height 8
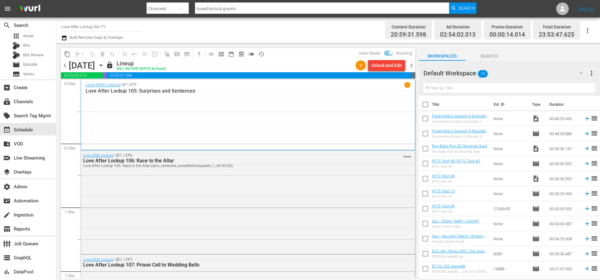
click at [414, 66] on span "chevron_right" at bounding box center [412, 66] width 8 height 8
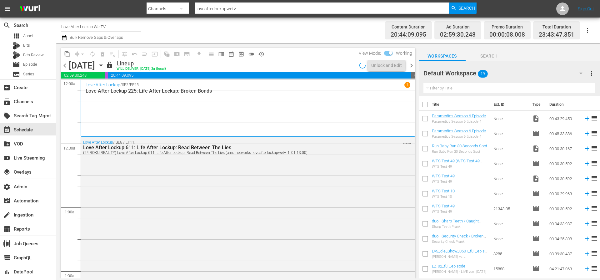
click at [414, 66] on span "chevron_right" at bounding box center [412, 66] width 8 height 8
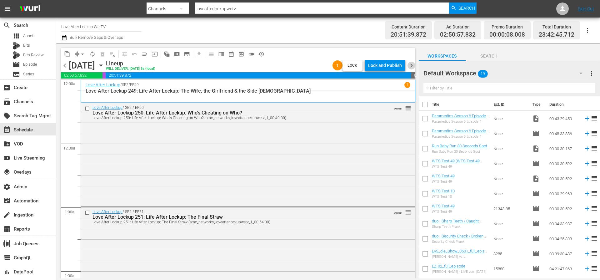
click at [414, 66] on span "chevron_right" at bounding box center [412, 66] width 8 height 8
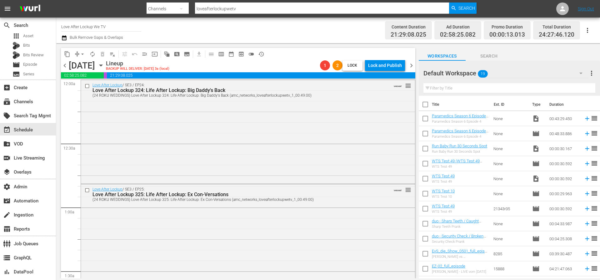
click at [68, 66] on span "chevron_left" at bounding box center [65, 66] width 8 height 8
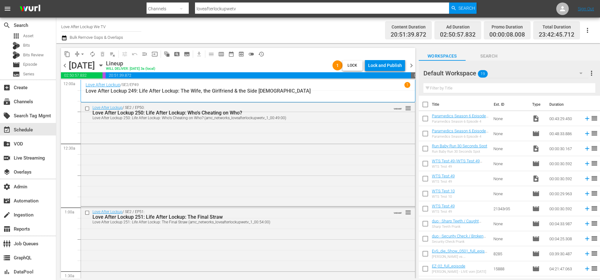
click at [414, 66] on span "chevron_right" at bounding box center [412, 66] width 8 height 8
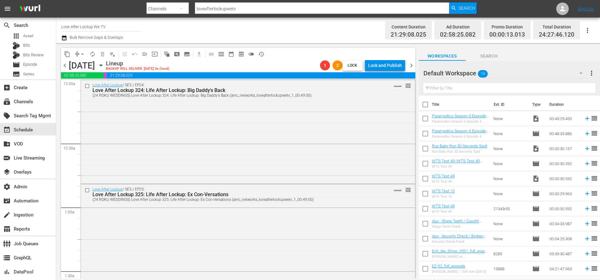
click at [414, 66] on span "chevron_right" at bounding box center [412, 66] width 8 height 8
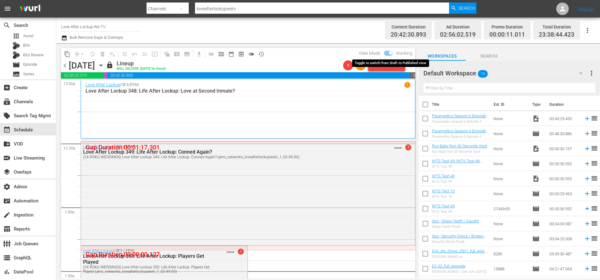
click at [391, 52] on input "checkbox" at bounding box center [390, 54] width 13 height 4
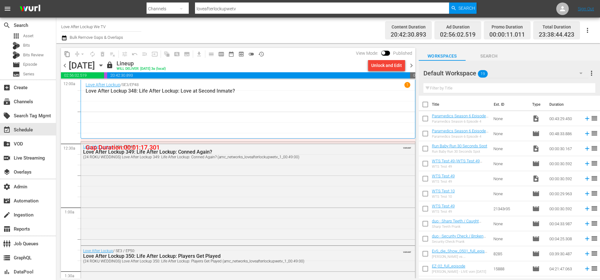
click at [391, 52] on span "Published" at bounding box center [402, 53] width 25 height 5
click at [388, 53] on input "checkbox" at bounding box center [383, 54] width 13 height 4
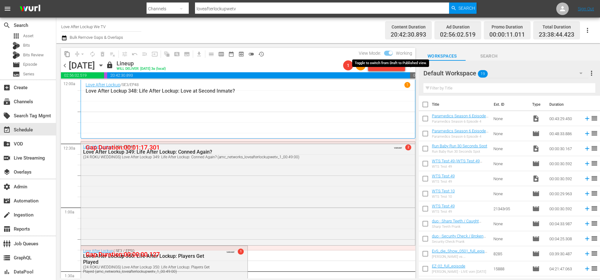
click at [388, 53] on input "checkbox" at bounding box center [390, 54] width 13 height 4
checkbox input "false"
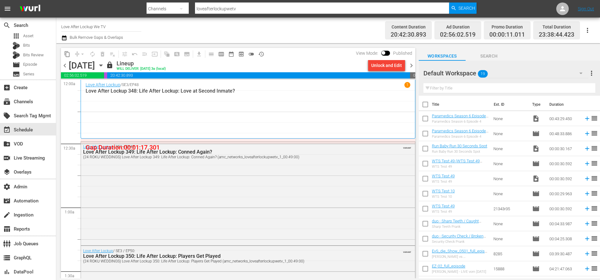
click at [263, 54] on span "history_outlined" at bounding box center [261, 54] width 6 height 6
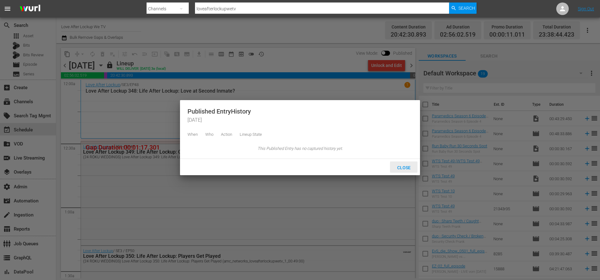
click at [402, 170] on span "Close" at bounding box center [403, 167] width 23 height 5
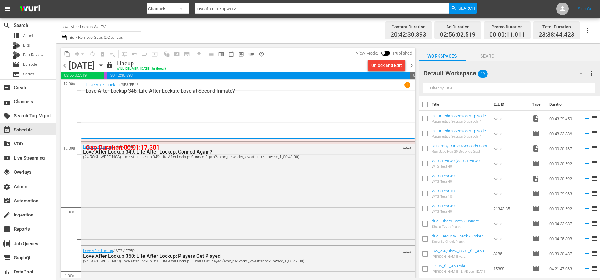
click at [63, 65] on span "chevron_left" at bounding box center [65, 66] width 8 height 8
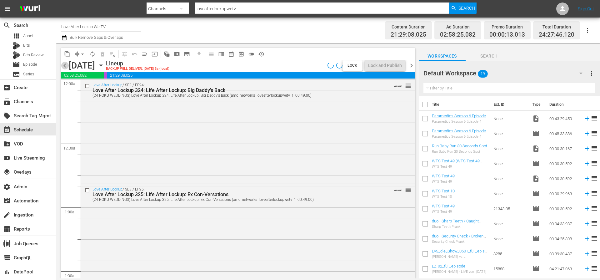
click at [64, 66] on span "chevron_left" at bounding box center [65, 66] width 8 height 8
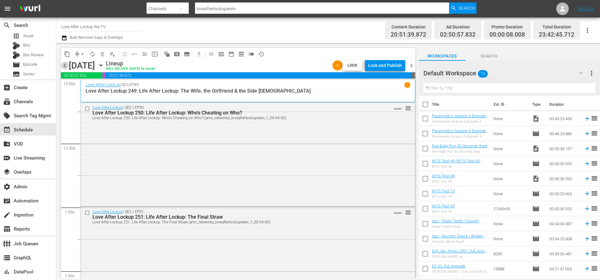
click at [64, 65] on span "chevron_left" at bounding box center [65, 66] width 8 height 8
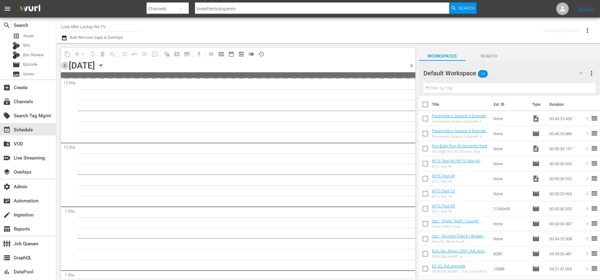
click at [64, 65] on span "chevron_left" at bounding box center [65, 66] width 8 height 8
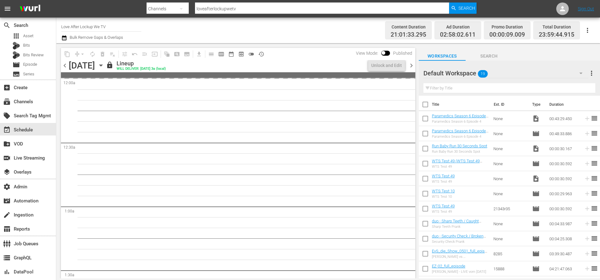
click at [64, 65] on span "chevron_left" at bounding box center [65, 66] width 8 height 8
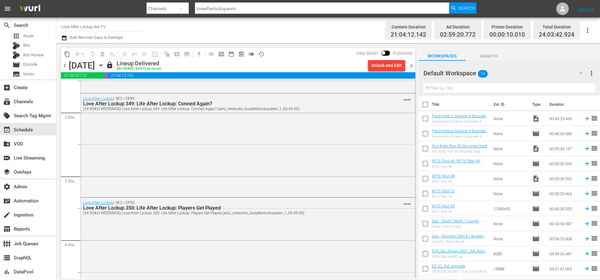
scroll to position [398, 0]
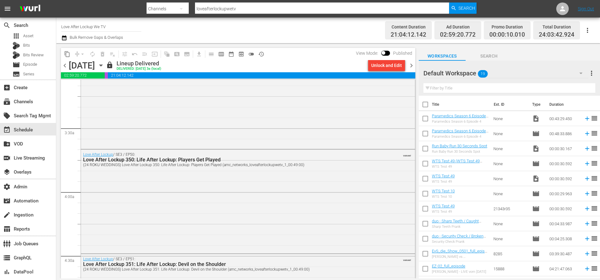
click at [414, 66] on span "chevron_right" at bounding box center [412, 66] width 8 height 8
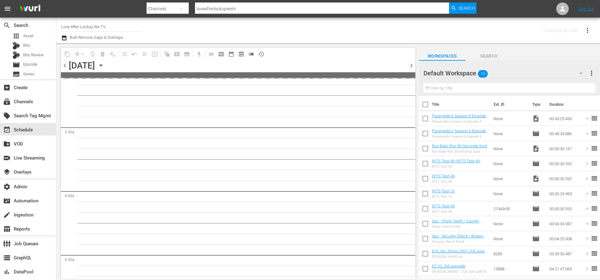
scroll to position [430, 0]
click at [414, 66] on span "chevron_right" at bounding box center [412, 66] width 8 height 8
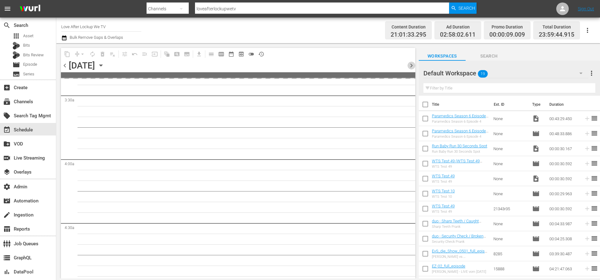
click at [414, 66] on span "chevron_right" at bounding box center [412, 66] width 8 height 8
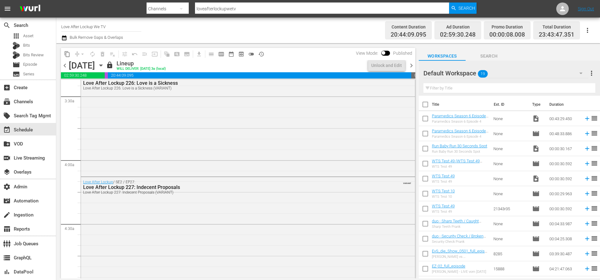
click at [414, 66] on span "chevron_right" at bounding box center [412, 66] width 8 height 8
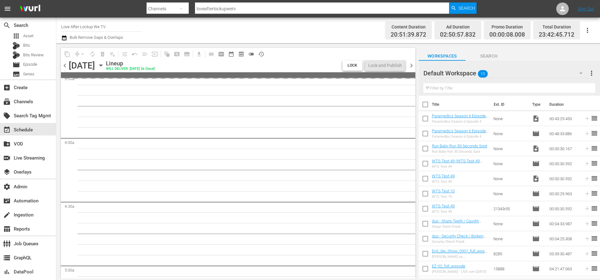
scroll to position [430, 0]
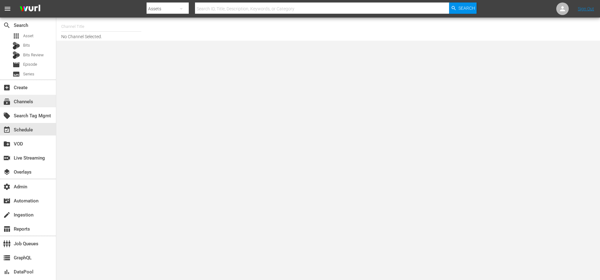
click at [24, 100] on div "subscriptions Channels" at bounding box center [17, 101] width 35 height 6
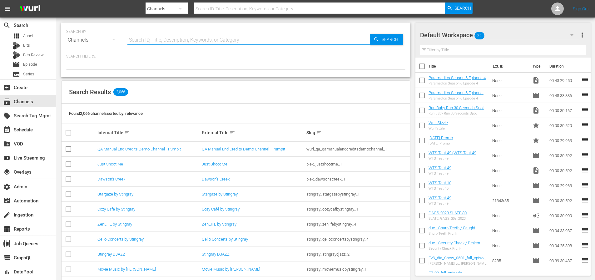
drag, startPoint x: 157, startPoint y: 46, endPoint x: 165, endPoint y: 40, distance: 10.3
click at [157, 46] on input "text" at bounding box center [249, 40] width 243 height 15
paste input "loveafterlockupwetv"
type input "loveafterlockupwetv"
click at [394, 35] on span "Search" at bounding box center [391, 39] width 24 height 11
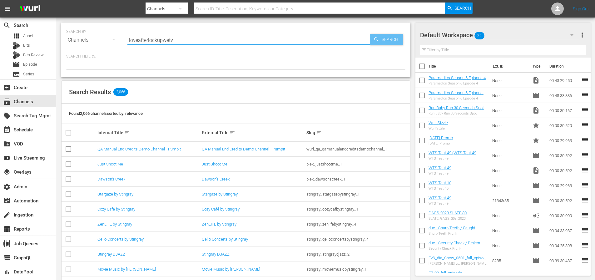
type input "loveafterlockupwetv"
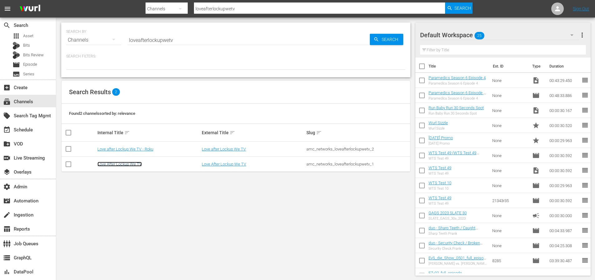
click at [129, 166] on link "Love After Lockup We TV" at bounding box center [120, 164] width 44 height 5
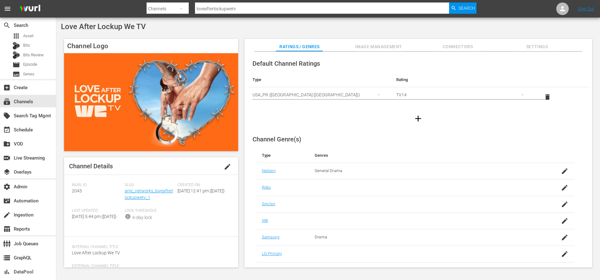
click at [532, 45] on span "Settings" at bounding box center [537, 47] width 47 height 8
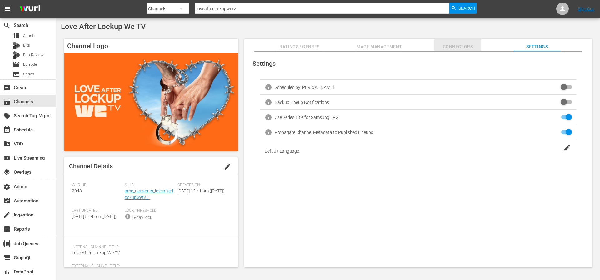
click at [450, 47] on span "Connectors" at bounding box center [457, 47] width 47 height 8
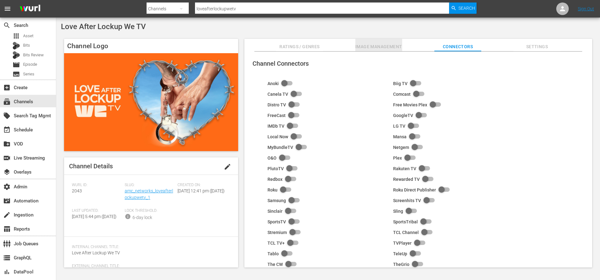
click at [381, 47] on span "Image Management" at bounding box center [378, 47] width 47 height 8
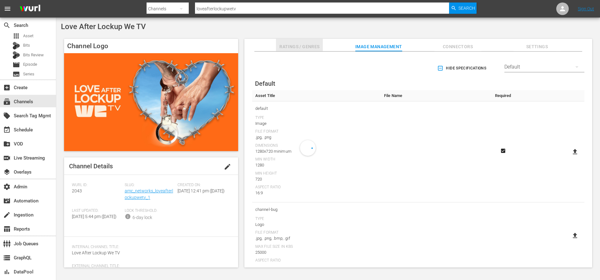
click at [314, 46] on span "Ratings / Genres" at bounding box center [299, 47] width 47 height 8
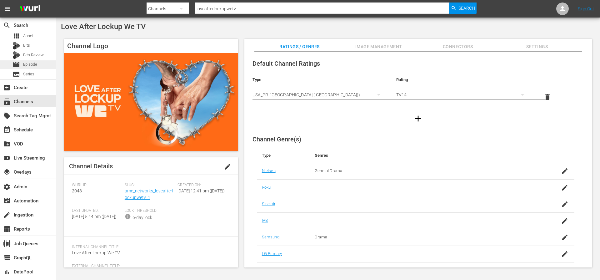
click at [34, 68] on div "movie Episode" at bounding box center [25, 64] width 25 height 9
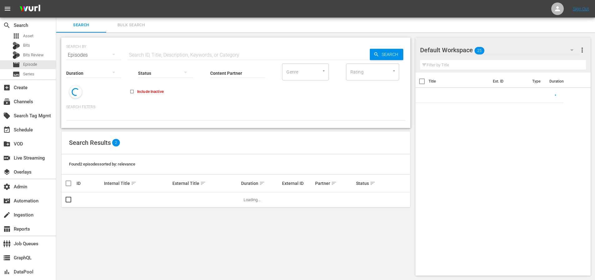
click at [185, 54] on input "text" at bounding box center [249, 55] width 243 height 15
paste input "12871303"
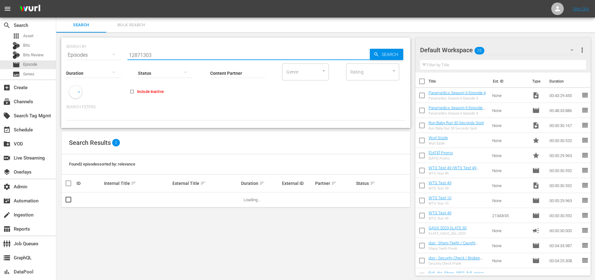
type input "12871303"
click at [389, 49] on span "Search" at bounding box center [391, 54] width 24 height 11
click at [389, 53] on span "Search" at bounding box center [391, 54] width 24 height 11
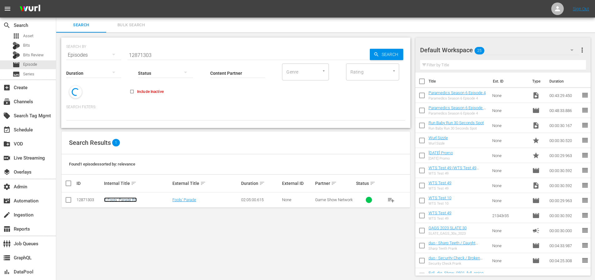
click at [133, 199] on link "R Fools' Parade R5" at bounding box center [120, 199] width 33 height 5
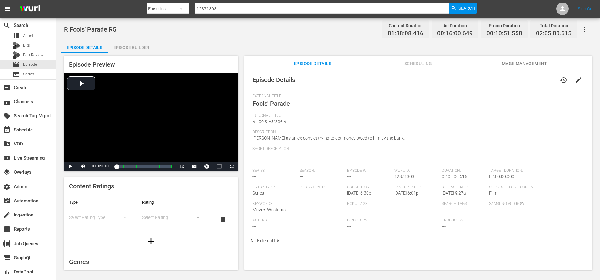
click at [515, 65] on span "Image Management" at bounding box center [523, 64] width 47 height 8
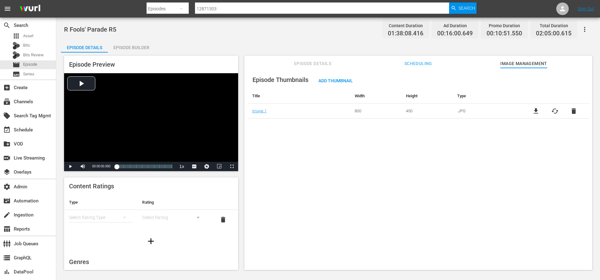
click at [553, 110] on span "cached" at bounding box center [555, 111] width 8 height 8
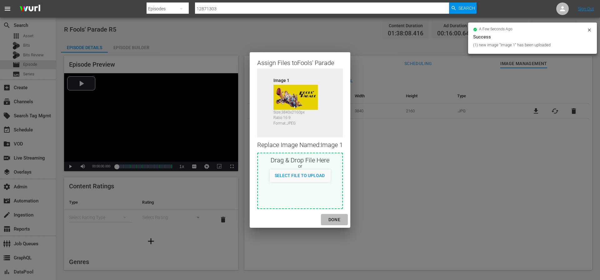
click at [335, 221] on div "DONE" at bounding box center [334, 220] width 22 height 8
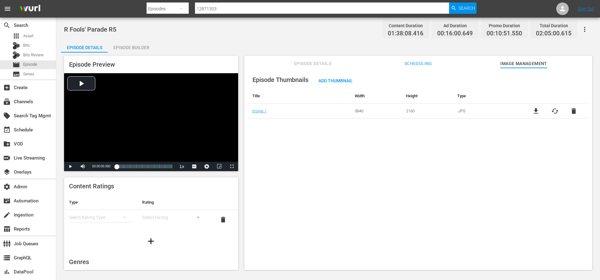
click at [428, 160] on div "Episode Thumbnails Add Thumbnail Title Width Height Type Image 1 3840 2160 .JPG…" at bounding box center [418, 172] width 348 height 208
click at [427, 67] on span "Scheduling" at bounding box center [418, 64] width 47 height 8
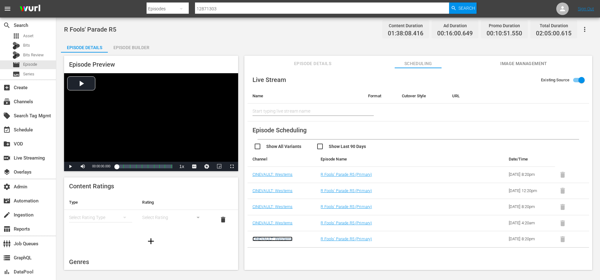
click at [277, 238] on link "CINEVAULT: Westerns" at bounding box center [273, 238] width 40 height 5
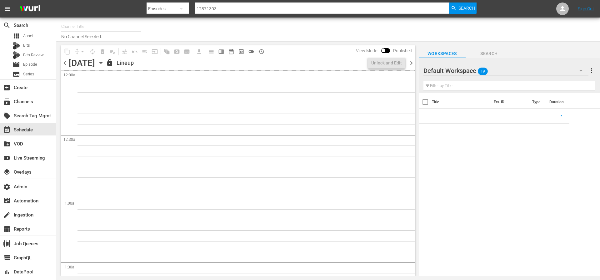
type input "Roku Cinevault Westerns (697)"
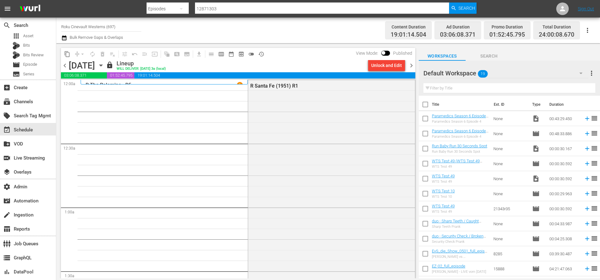
click at [389, 50] on div "View Mode: Published" at bounding box center [384, 53] width 63 height 11
click at [387, 53] on input "checkbox" at bounding box center [383, 54] width 13 height 4
checkbox input "true"
click at [338, 56] on div "content_copy compress arrow_drop_down autorenew_outlined delete_forever_outline…" at bounding box center [238, 54] width 354 height 12
click at [388, 63] on div "Unlock and Edit" at bounding box center [386, 65] width 31 height 11
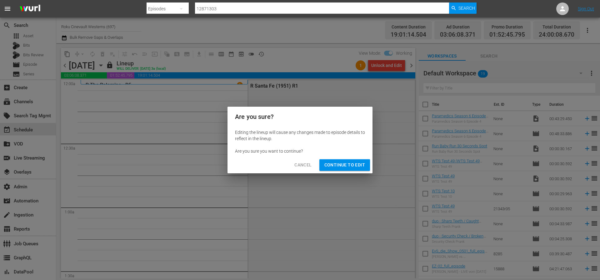
click at [338, 164] on span "Continue to Edit" at bounding box center [344, 165] width 41 height 8
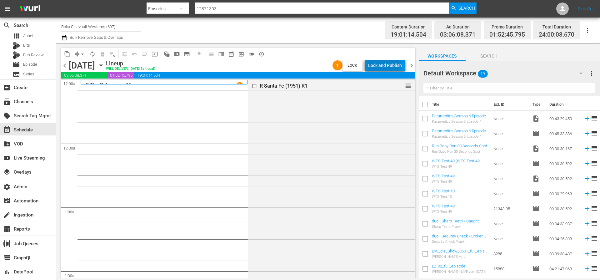
click at [385, 66] on div "Lock and Publish" at bounding box center [385, 65] width 34 height 11
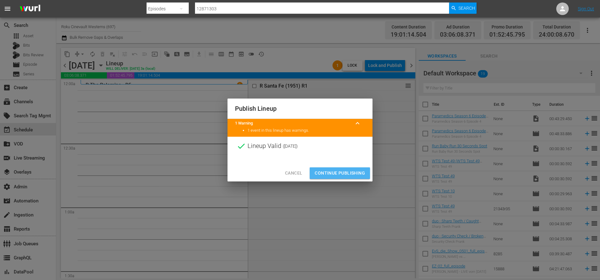
click at [338, 172] on span "Continue Publishing" at bounding box center [340, 173] width 50 height 8
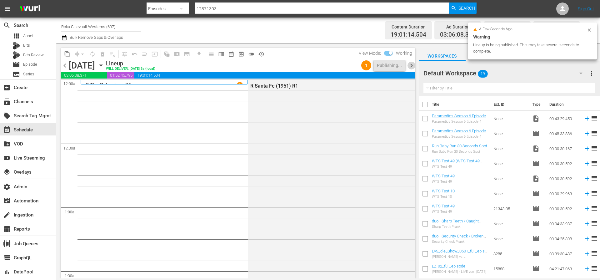
click at [410, 66] on span "chevron_right" at bounding box center [412, 66] width 8 height 8
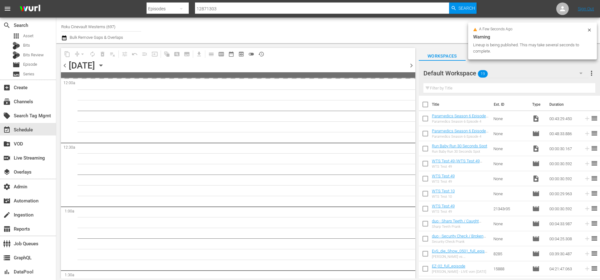
click at [410, 66] on span "chevron_right" at bounding box center [412, 66] width 8 height 8
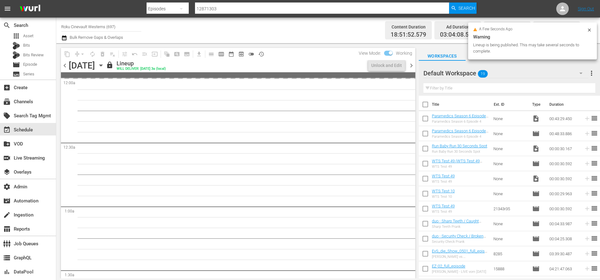
click at [410, 66] on span "chevron_right" at bounding box center [412, 66] width 8 height 8
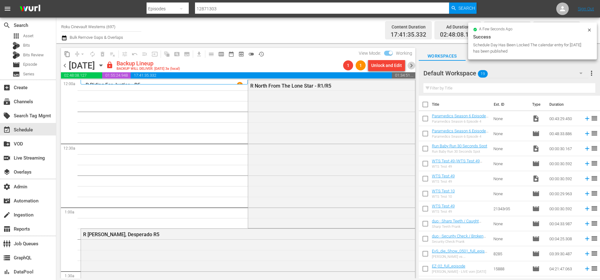
click at [412, 64] on span "chevron_right" at bounding box center [412, 66] width 8 height 8
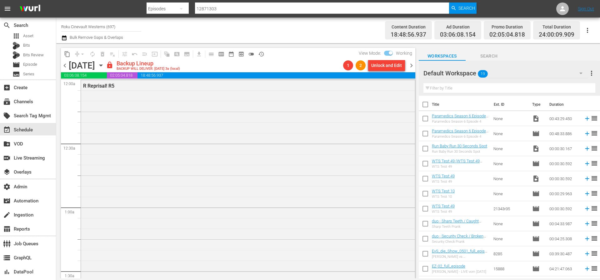
click at [65, 68] on span "chevron_left" at bounding box center [65, 66] width 8 height 8
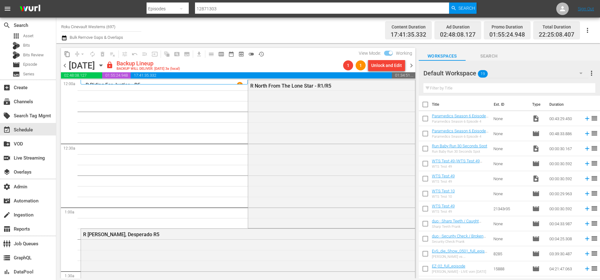
click at [64, 66] on span "chevron_left" at bounding box center [65, 66] width 8 height 8
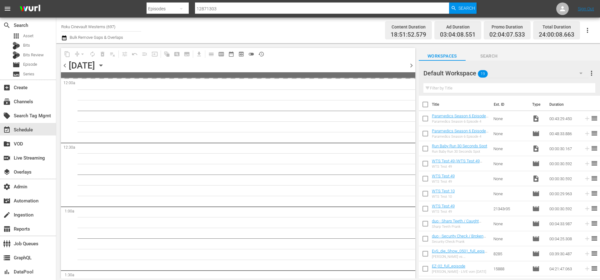
click at [64, 66] on span "chevron_left" at bounding box center [65, 66] width 8 height 8
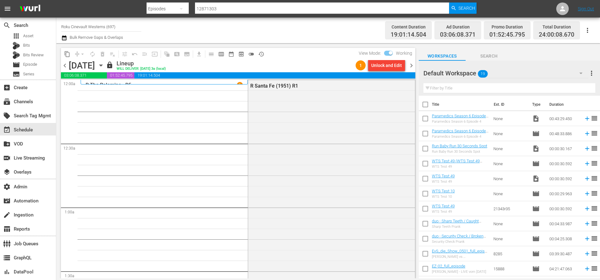
click at [412, 64] on span "chevron_right" at bounding box center [412, 66] width 8 height 8
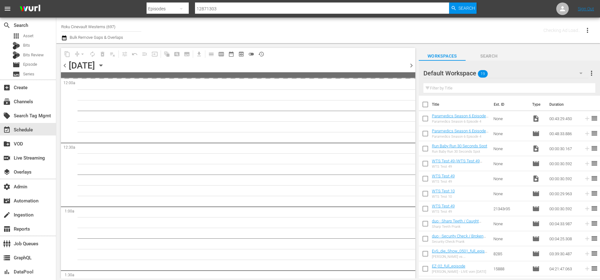
click at [412, 64] on span "chevron_right" at bounding box center [412, 66] width 8 height 8
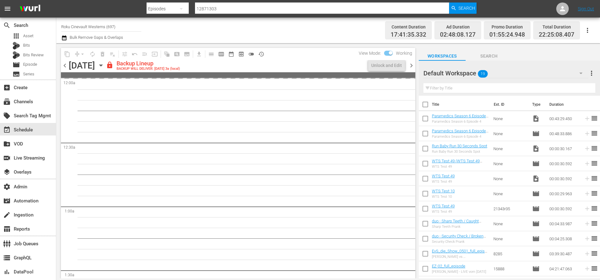
click at [412, 64] on span "chevron_right" at bounding box center [412, 66] width 8 height 8
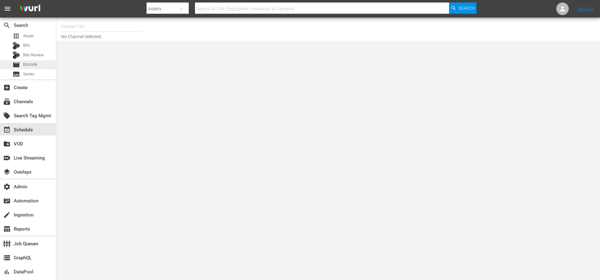
click at [32, 63] on span "Episode" at bounding box center [30, 64] width 14 height 6
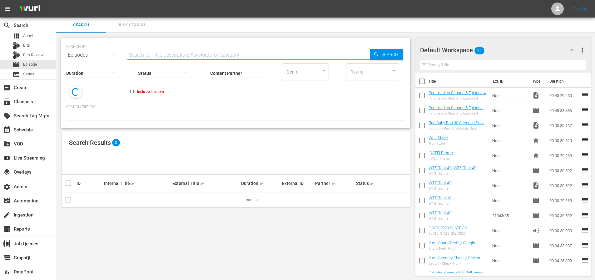
click at [151, 51] on input "text" at bounding box center [249, 55] width 243 height 15
paste input "12871303"
type input "12871303"
click at [110, 198] on link "R Fools' Parade R5" at bounding box center [120, 199] width 33 height 5
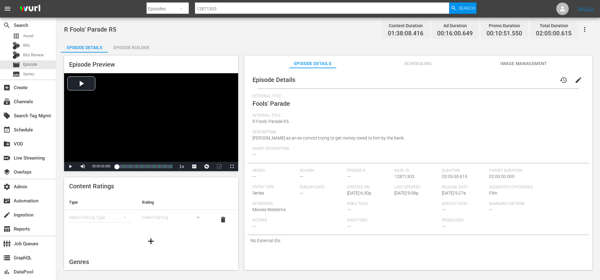
click at [424, 64] on span "Scheduling" at bounding box center [418, 64] width 47 height 8
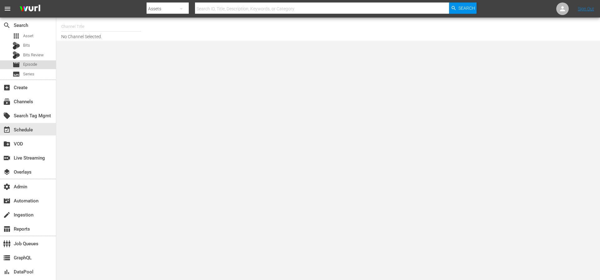
click at [33, 63] on span "Episode" at bounding box center [30, 64] width 14 height 6
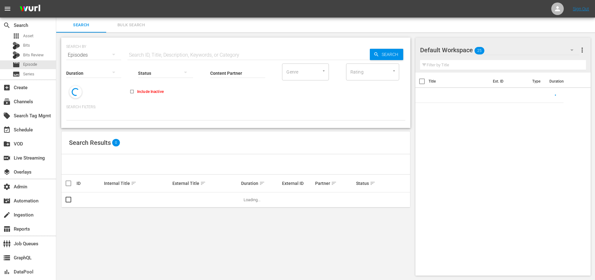
click at [201, 53] on input "text" at bounding box center [249, 55] width 243 height 15
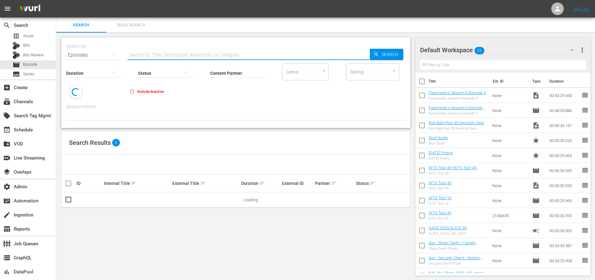
paste input "EP055571720001"
type input "EP055571720001"
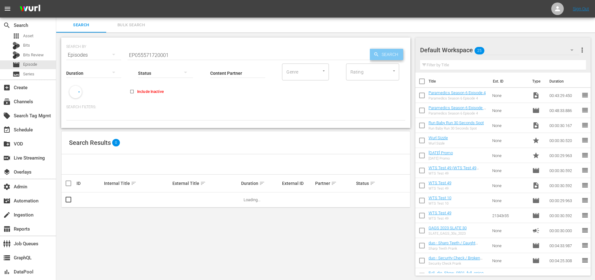
click at [393, 56] on span "Search" at bounding box center [391, 54] width 24 height 11
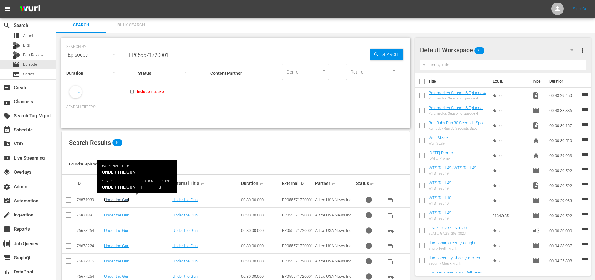
click at [122, 201] on link "Under the Gun" at bounding box center [116, 199] width 25 height 5
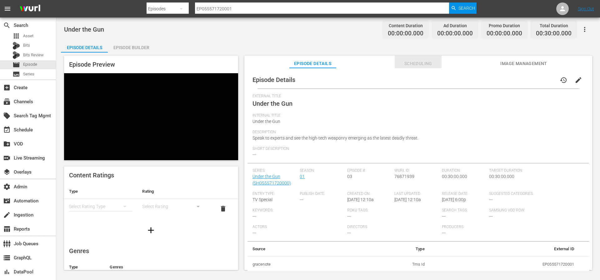
drag, startPoint x: 408, startPoint y: 67, endPoint x: 416, endPoint y: 64, distance: 8.3
click at [409, 67] on span "Scheduling" at bounding box center [418, 64] width 47 height 8
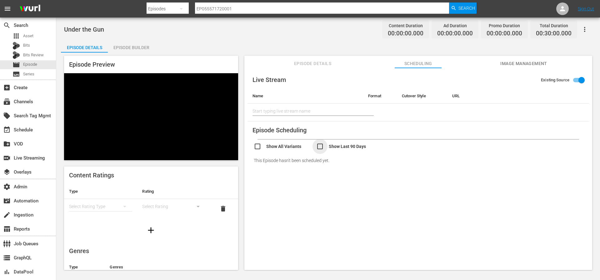
click at [329, 149] on input "checkbox" at bounding box center [347, 147] width 63 height 9
click at [333, 147] on input "checkbox" at bounding box center [347, 147] width 63 height 9
checkbox input "false"
click at [324, 61] on span "Episode Details" at bounding box center [312, 64] width 47 height 8
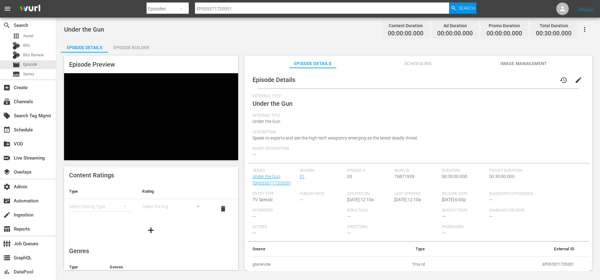
click at [278, 179] on div "Series: Under the Gun (SH055571720000)" at bounding box center [277, 179] width 48 height 23
click at [277, 178] on link "Under the Gun (SH055571720000)" at bounding box center [272, 180] width 38 height 12
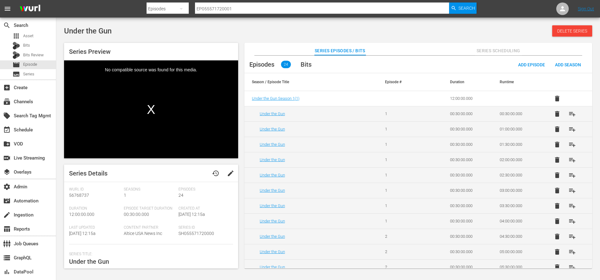
click at [485, 53] on span "Series Scheduling" at bounding box center [498, 51] width 47 height 8
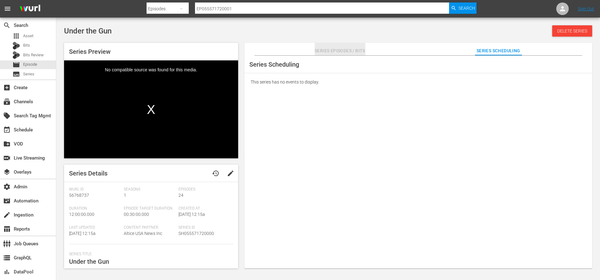
click at [359, 52] on span "Series Episodes / Bits" at bounding box center [340, 51] width 51 height 8
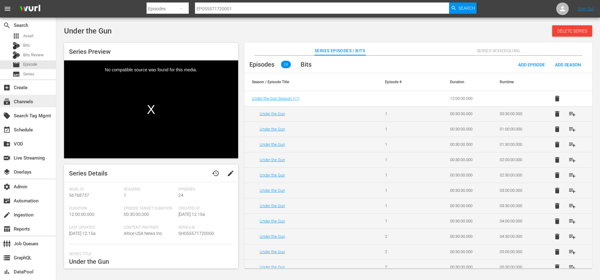
click at [18, 102] on div "subscriptions Channels" at bounding box center [17, 101] width 35 height 6
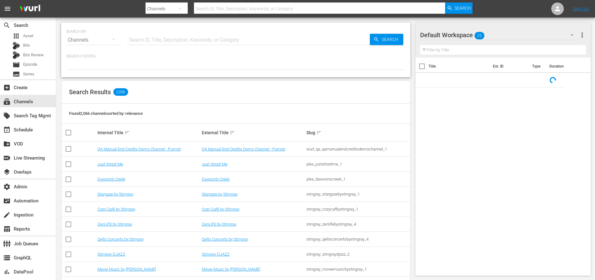
click at [177, 39] on input "text" at bounding box center [249, 40] width 243 height 15
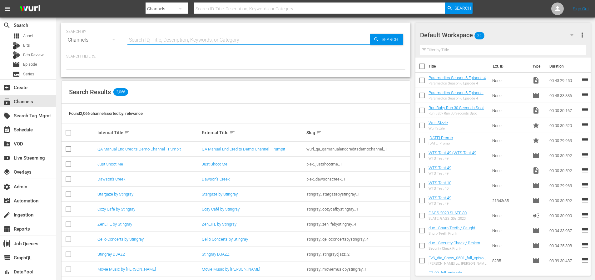
paste input "fubotv_fubo_sports_network_1"
type input "fubotv_fubo_sports_network_1"
click at [370, 38] on div "Search" at bounding box center [386, 39] width 33 height 11
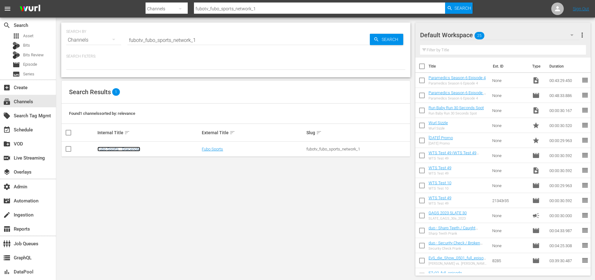
click at [129, 148] on link "Fubo Sports - Gracenote" at bounding box center [119, 149] width 43 height 5
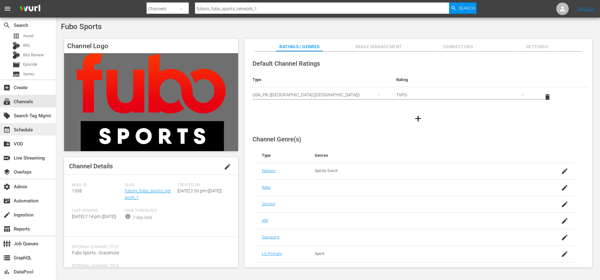
click at [33, 133] on div "event_available Schedule" at bounding box center [28, 129] width 56 height 13
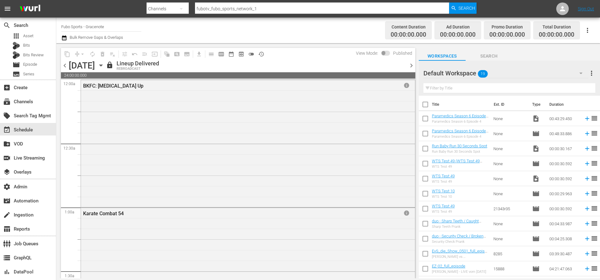
click at [411, 66] on span "chevron_right" at bounding box center [412, 66] width 8 height 8
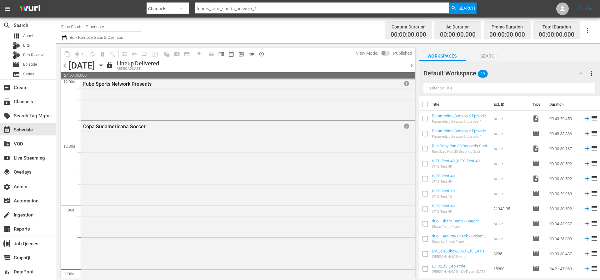
drag, startPoint x: 238, startPoint y: 8, endPoint x: 184, endPoint y: 5, distance: 54.2
click at [184, 5] on div "Search By Channels Search ID, Title, Description, Keywords, or Category fubotv_…" at bounding box center [312, 8] width 330 height 15
paste input "rightsboosterltd_scl_2"
type input "rightsboosterltd_scl_2"
click at [469, 8] on span "Search" at bounding box center [467, 8] width 17 height 11
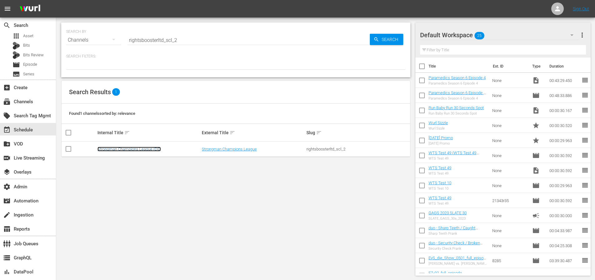
click at [148, 150] on link "Strongman Champions League (DE)" at bounding box center [129, 149] width 63 height 5
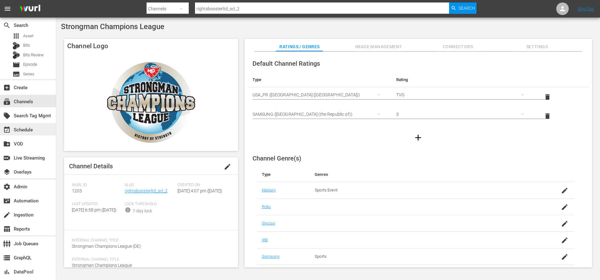
click at [21, 130] on div "event_available Schedule" at bounding box center [17, 129] width 35 height 6
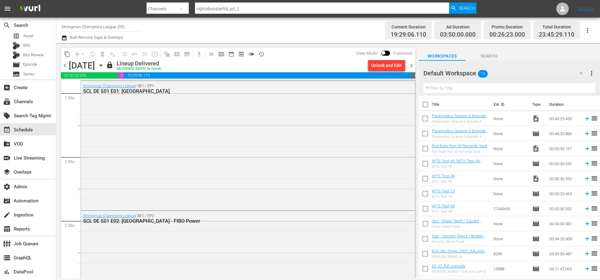
scroll to position [217, 0]
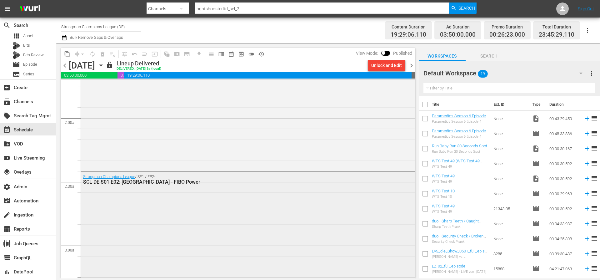
click at [198, 199] on div "Strongman Champions League / SE1 / EP2: SCL DE S01 E02: [GEOGRAPHIC_DATA] - FIB…" at bounding box center [248, 236] width 334 height 128
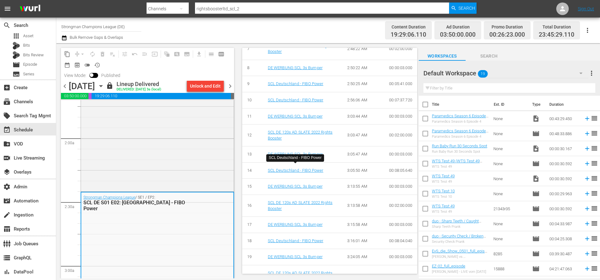
scroll to position [396, 0]
